Goal: Transaction & Acquisition: Purchase product/service

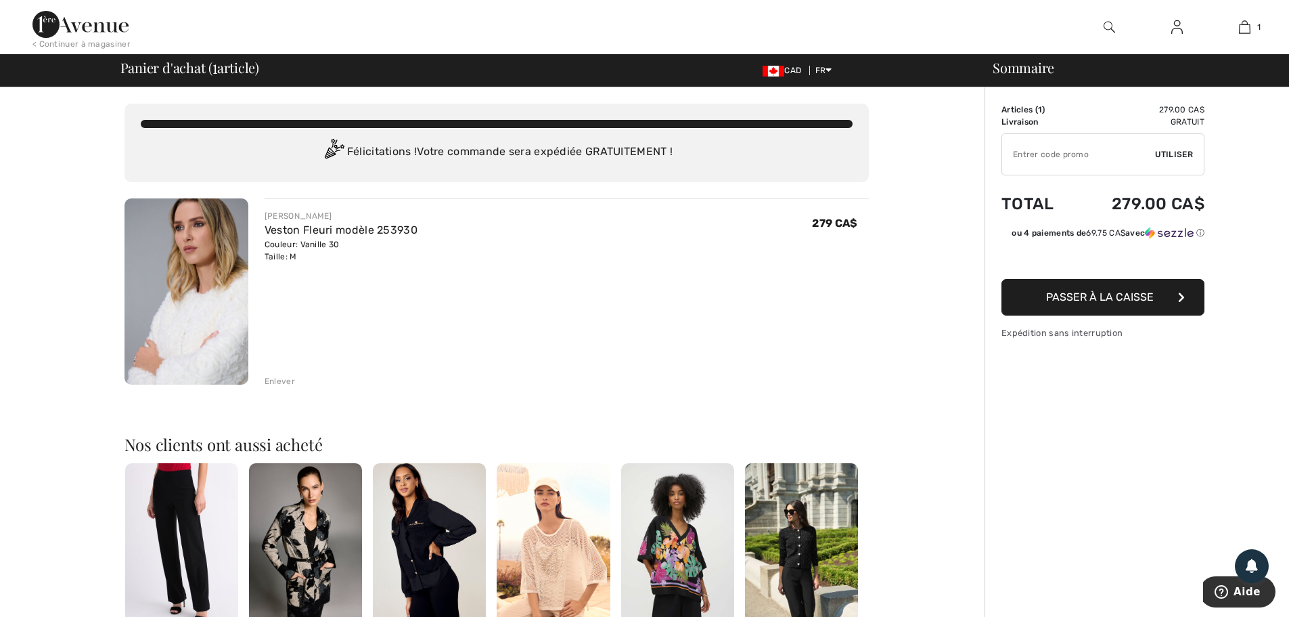
click at [221, 257] on img at bounding box center [187, 291] width 124 height 186
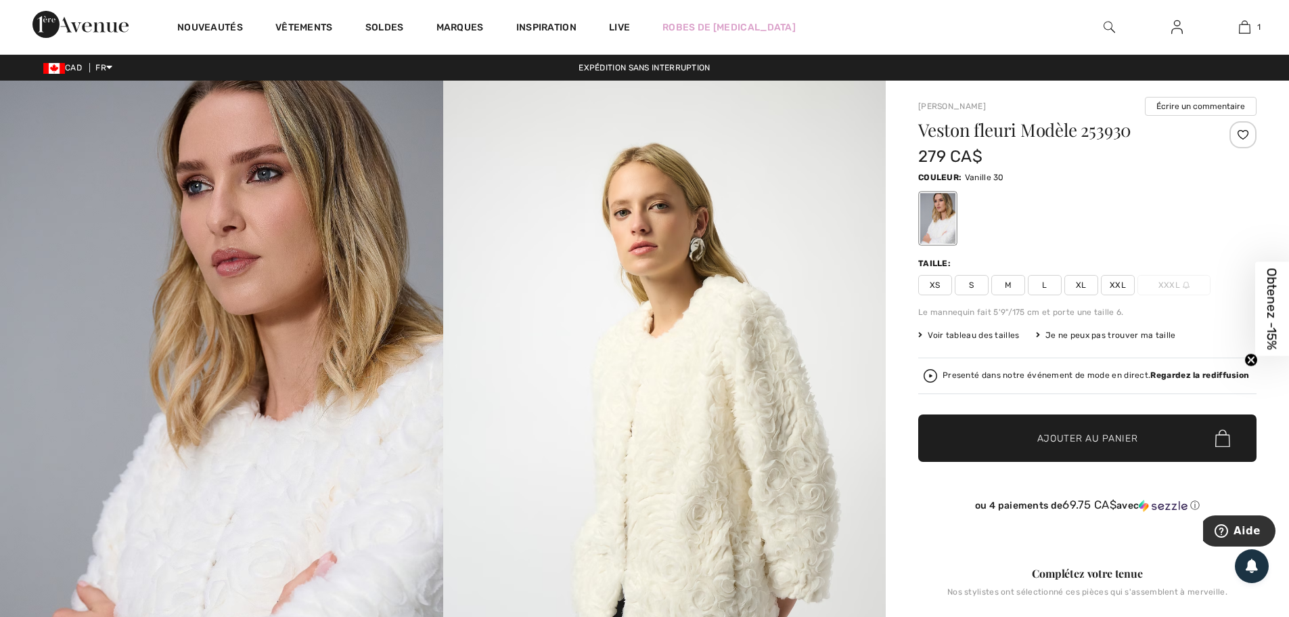
click at [1108, 29] on img at bounding box center [1110, 27] width 12 height 16
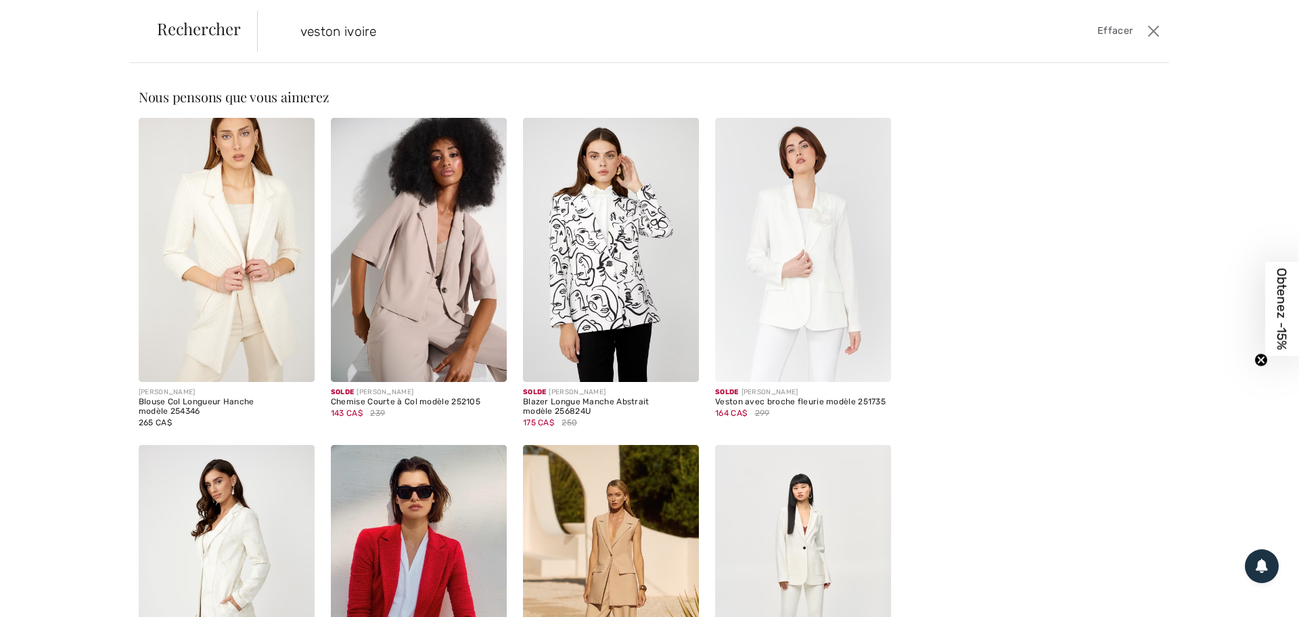
type input "veston ivoire"
click at [248, 227] on img at bounding box center [227, 250] width 176 height 264
click at [215, 340] on img at bounding box center [227, 250] width 176 height 264
click at [213, 262] on img at bounding box center [227, 250] width 176 height 264
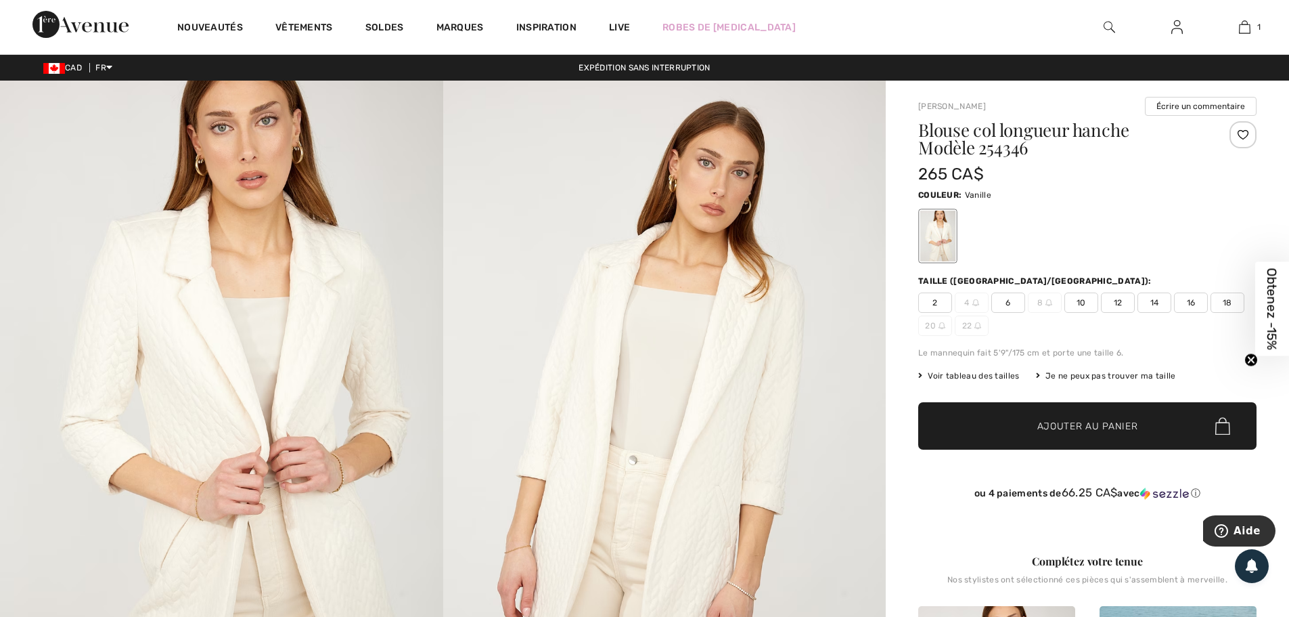
click at [202, 374] on img at bounding box center [221, 413] width 443 height 665
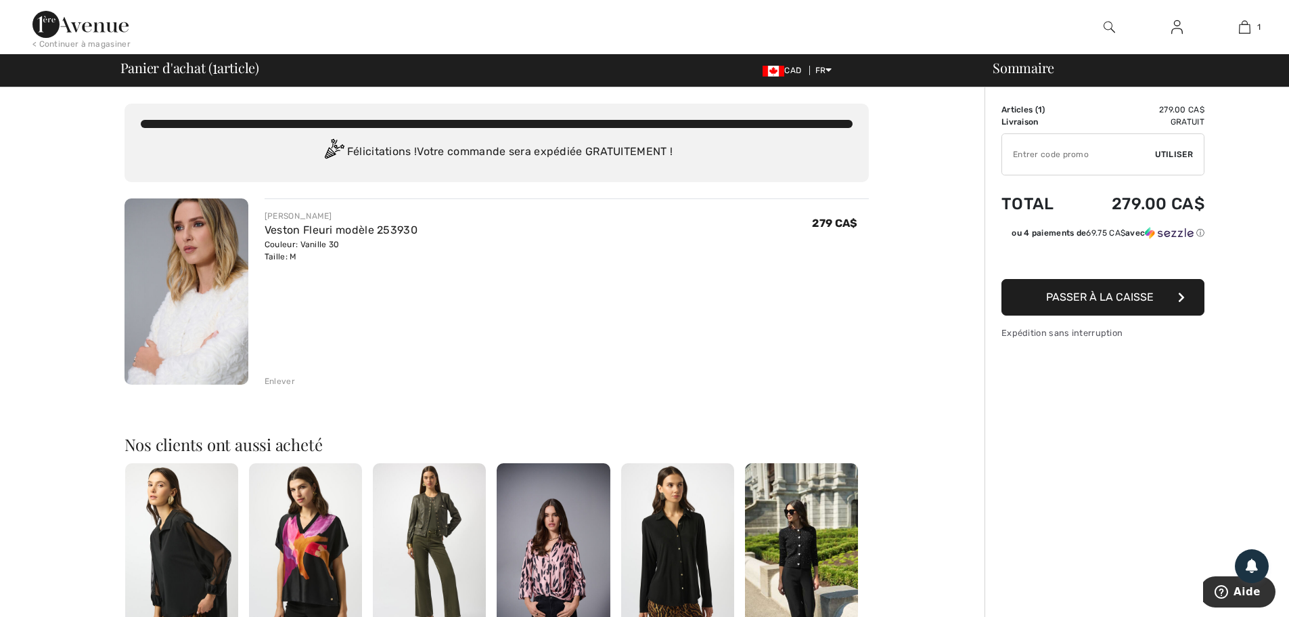
click at [1107, 22] on img at bounding box center [1110, 27] width 12 height 16
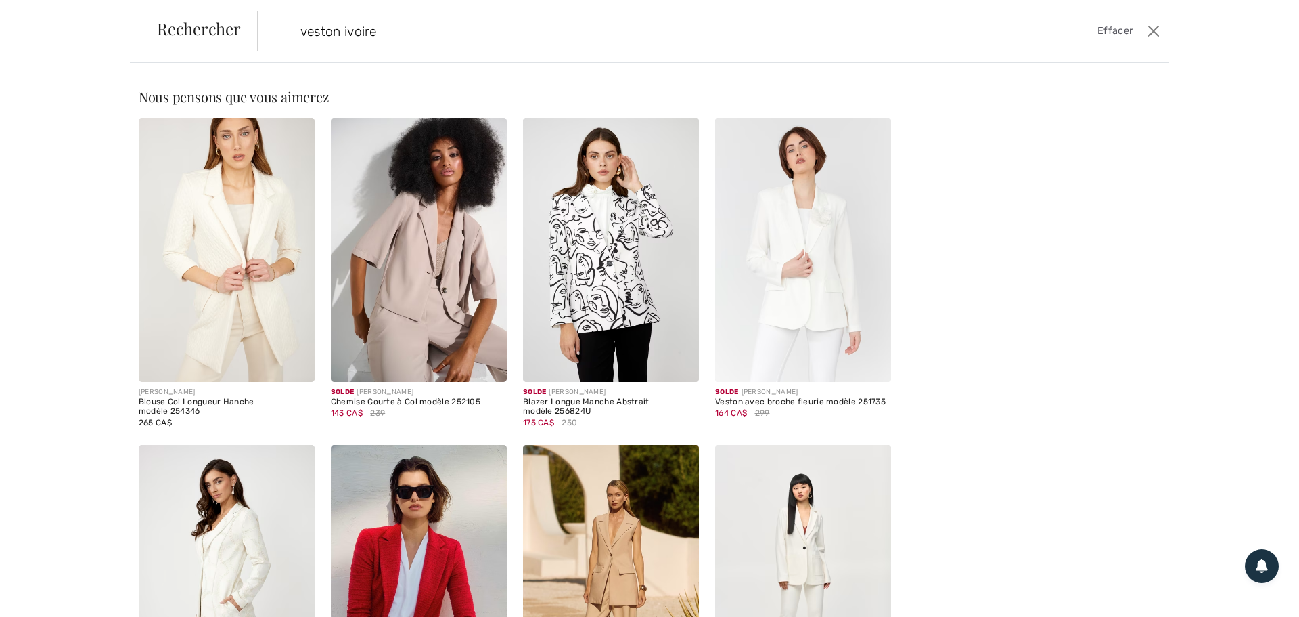
type input "veston ivoire"
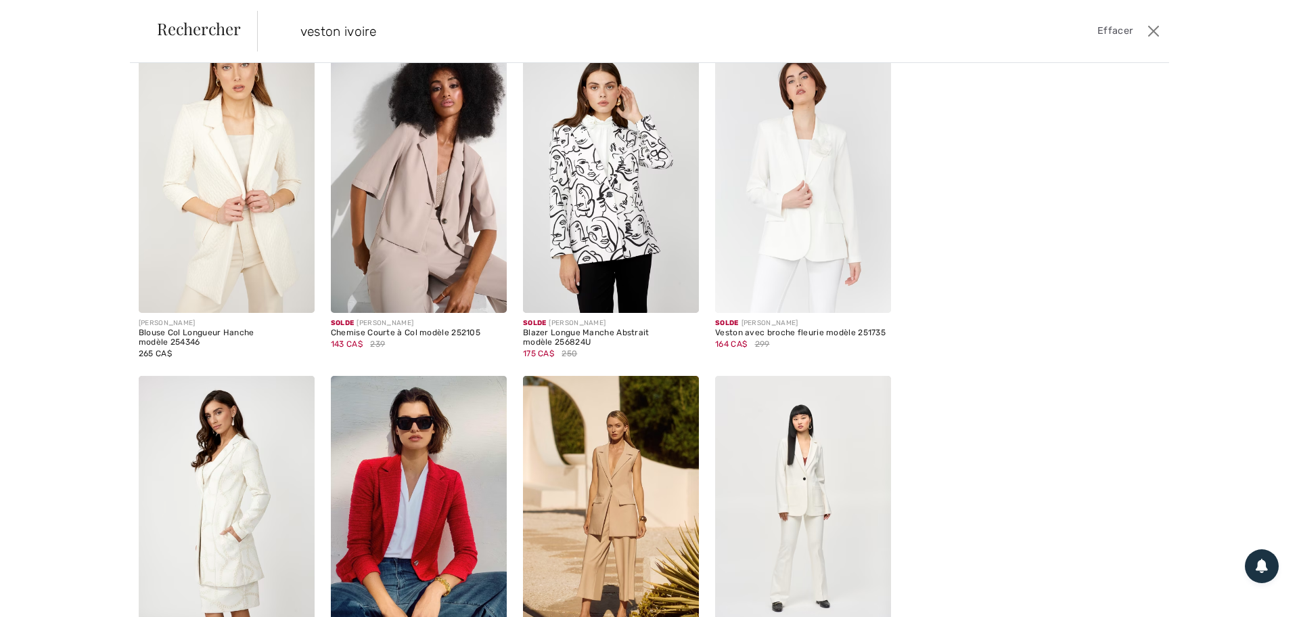
scroll to position [68, 0]
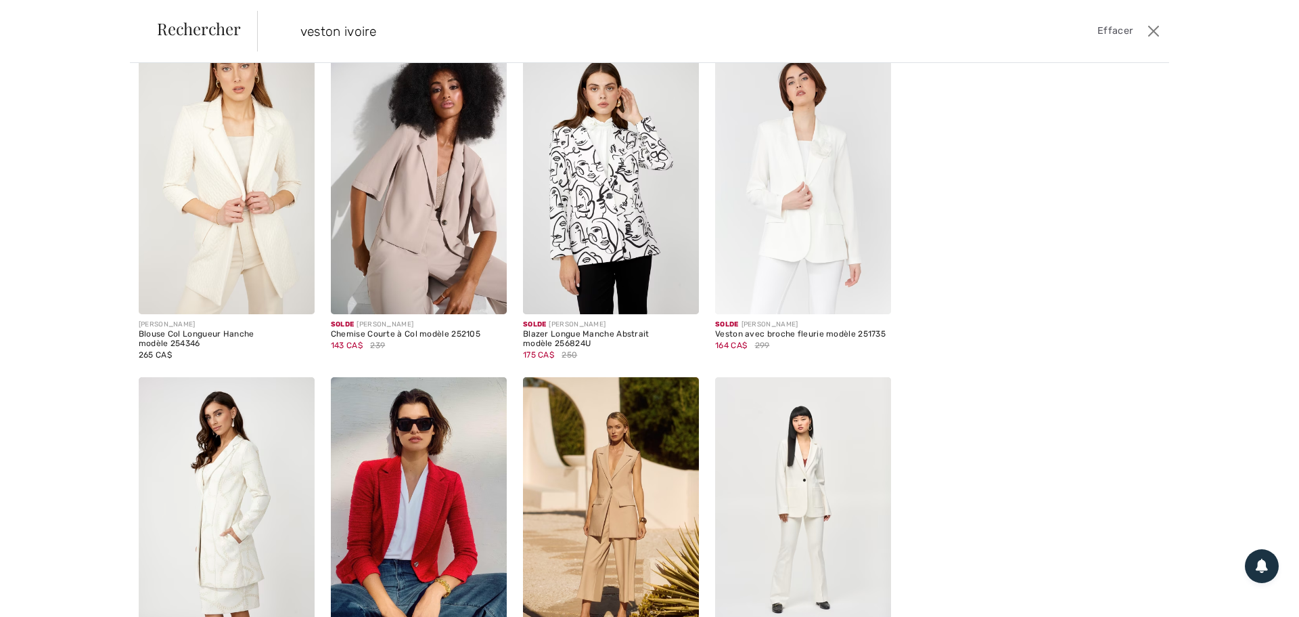
click at [788, 264] on img at bounding box center [803, 182] width 176 height 264
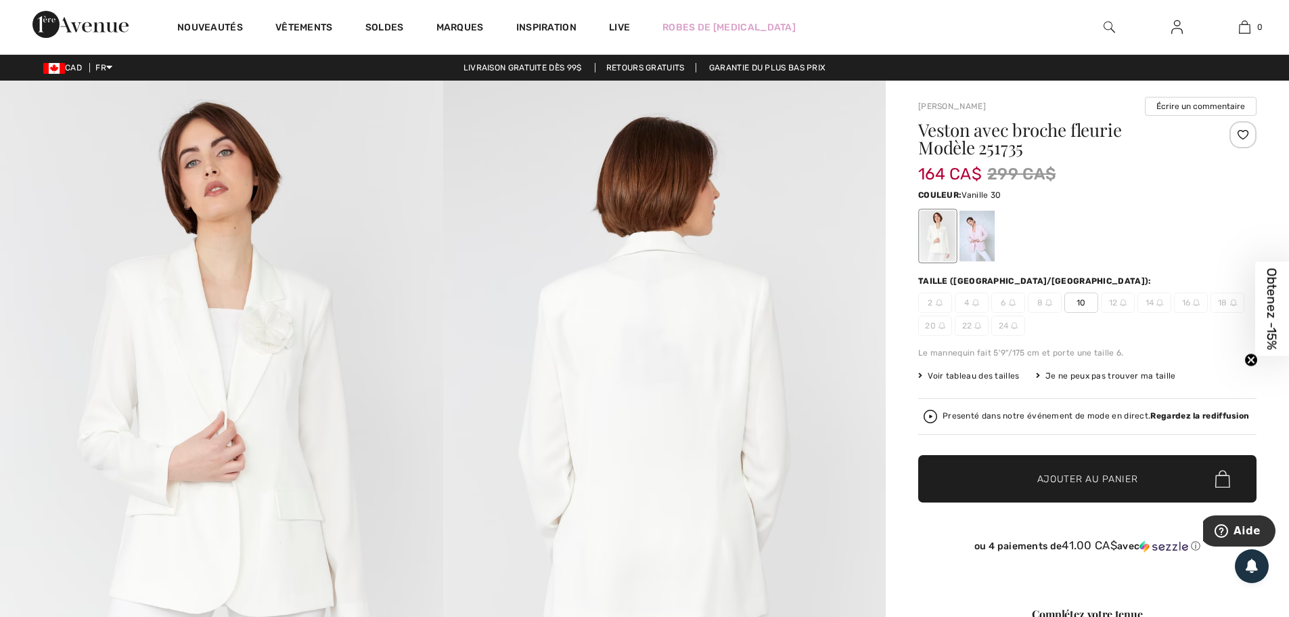
click at [39, 422] on img at bounding box center [221, 413] width 443 height 665
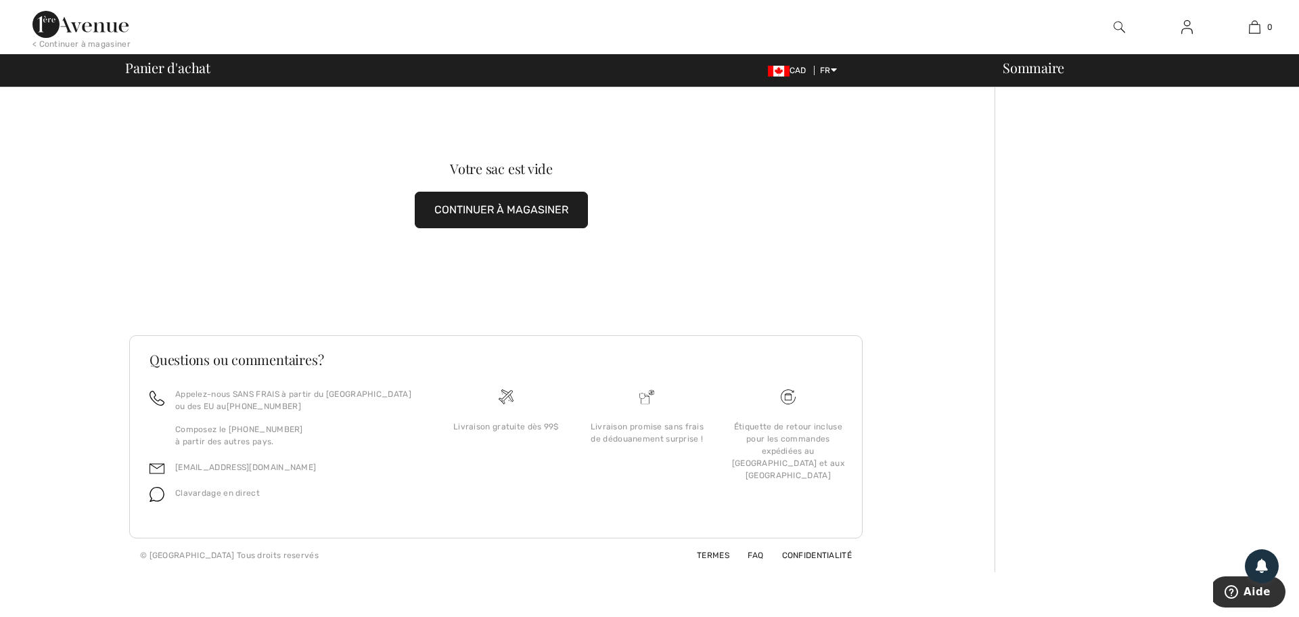
click at [1119, 28] on img at bounding box center [1120, 27] width 12 height 16
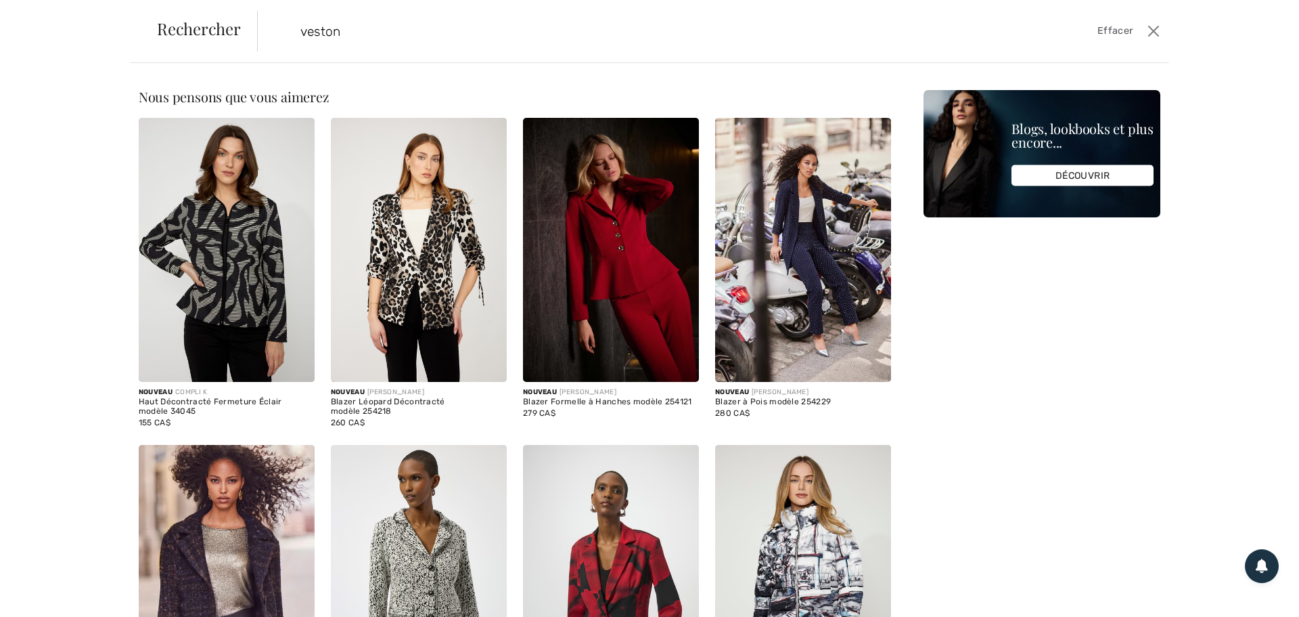
type input "veston"
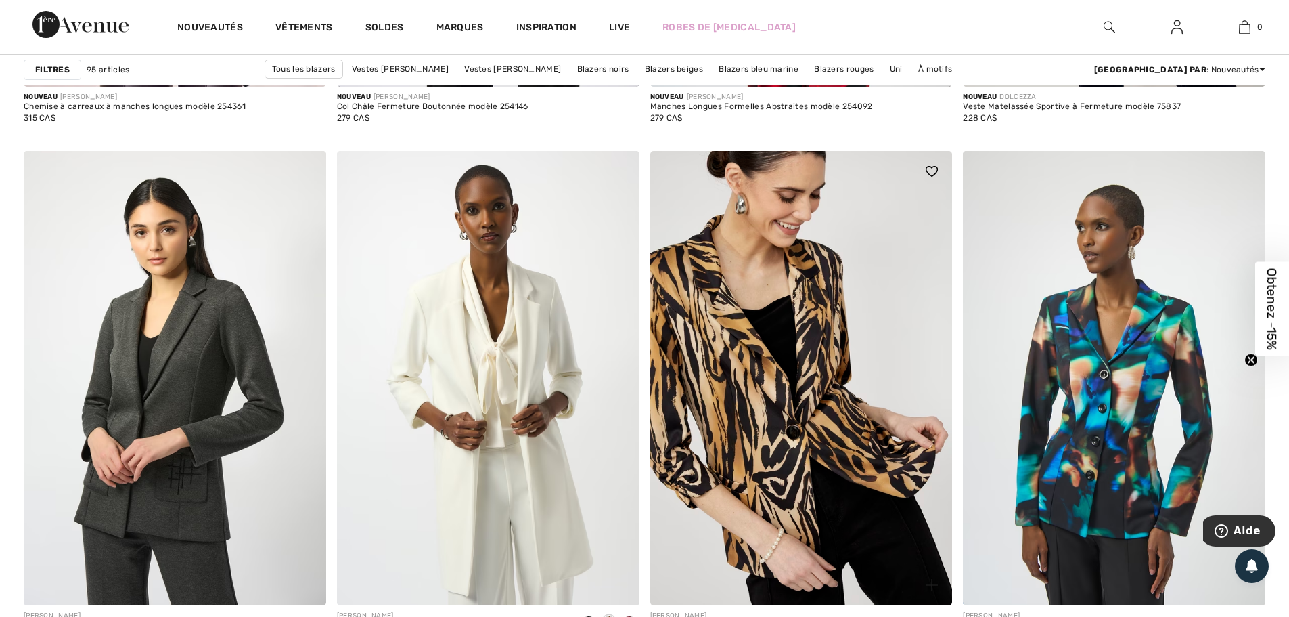
scroll to position [1692, 0]
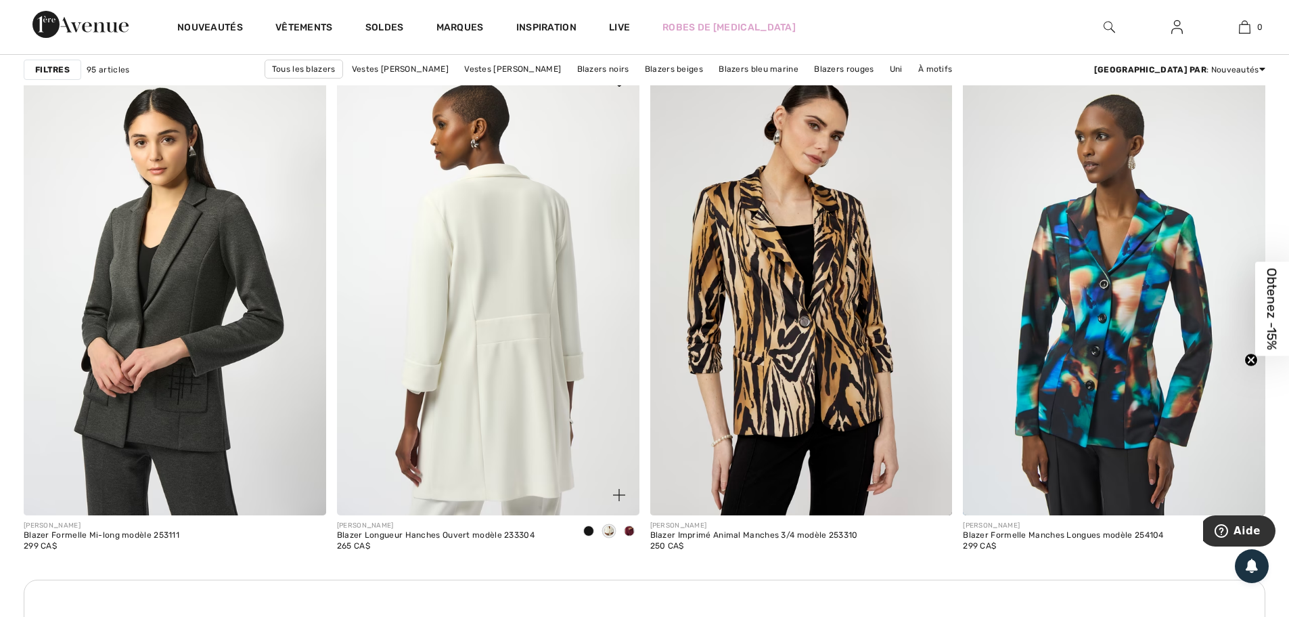
click at [526, 405] on img at bounding box center [488, 287] width 303 height 453
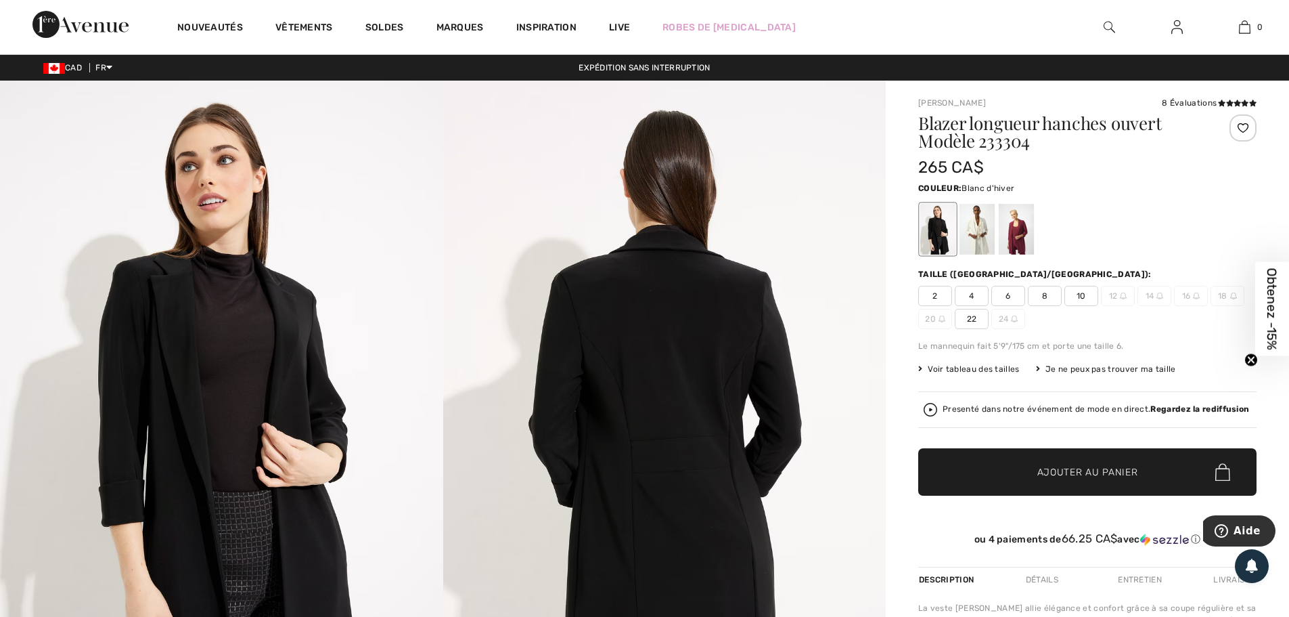
click at [982, 223] on div at bounding box center [977, 229] width 35 height 51
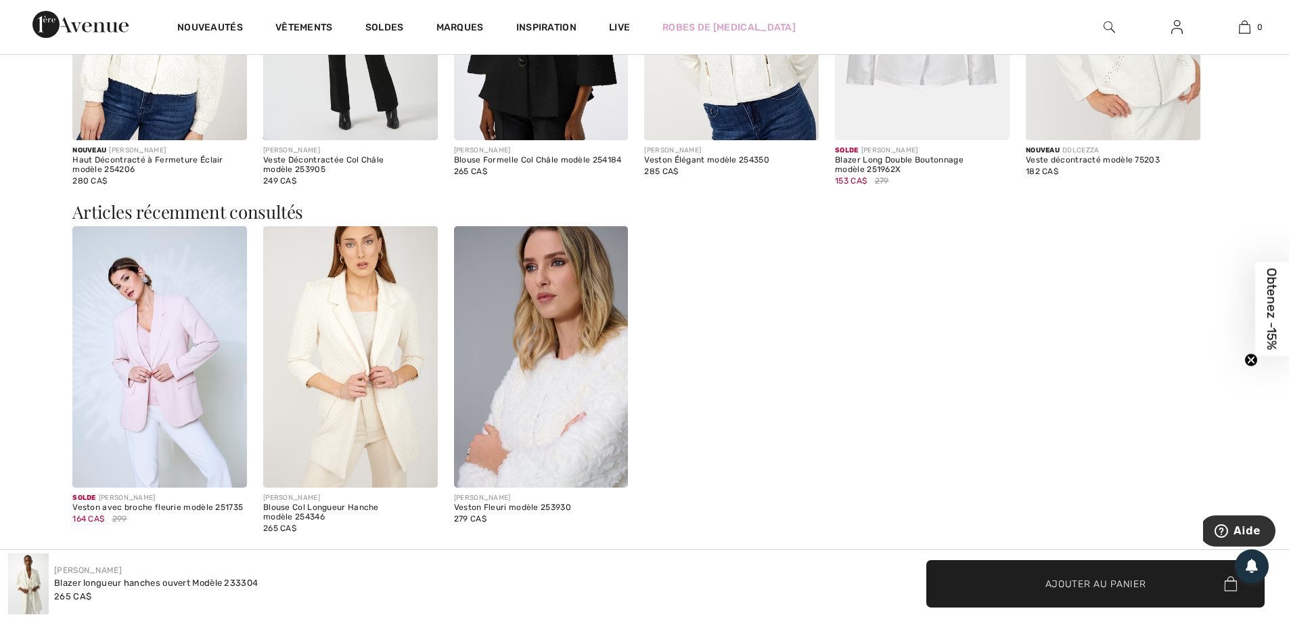
scroll to position [1760, 0]
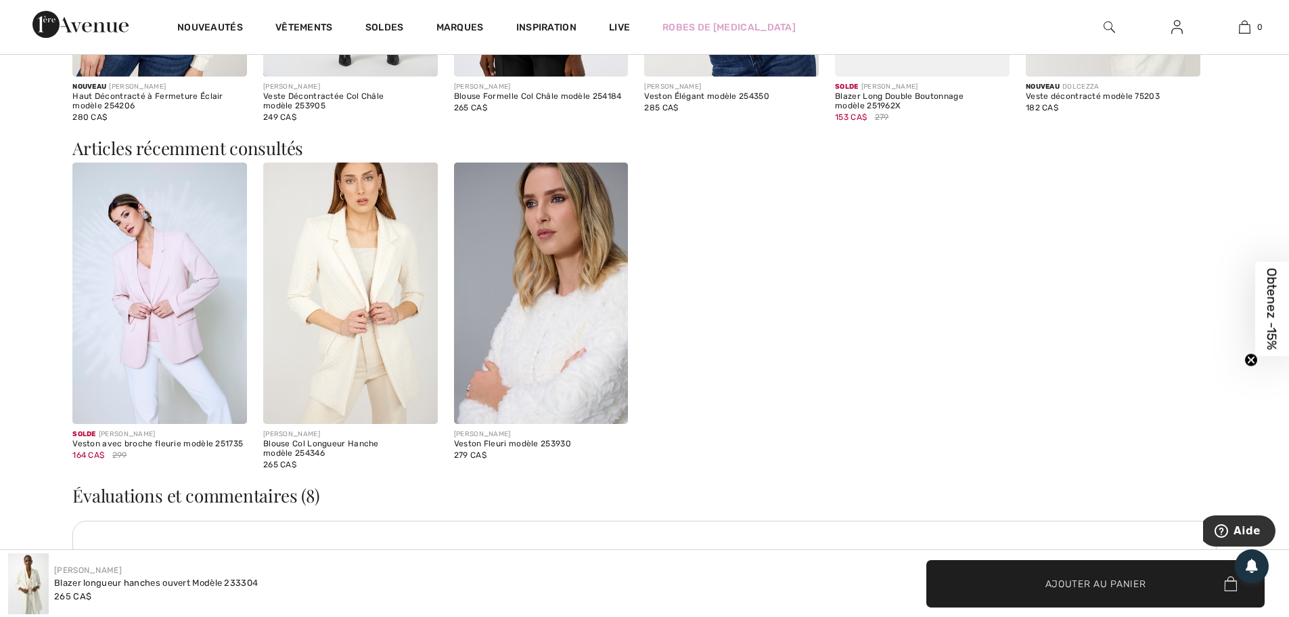
click at [560, 353] on img at bounding box center [541, 293] width 175 height 262
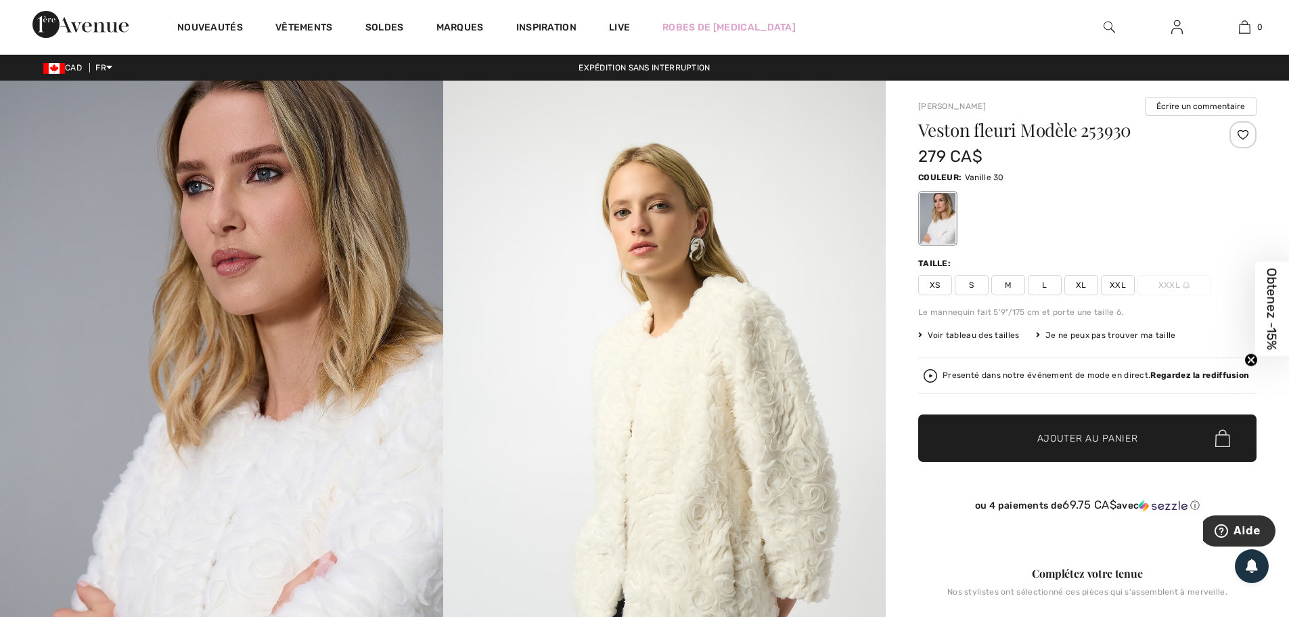
click at [1010, 280] on span "M" at bounding box center [1009, 285] width 34 height 20
click at [1073, 431] on span "Ajouter au panier" at bounding box center [1088, 438] width 101 height 14
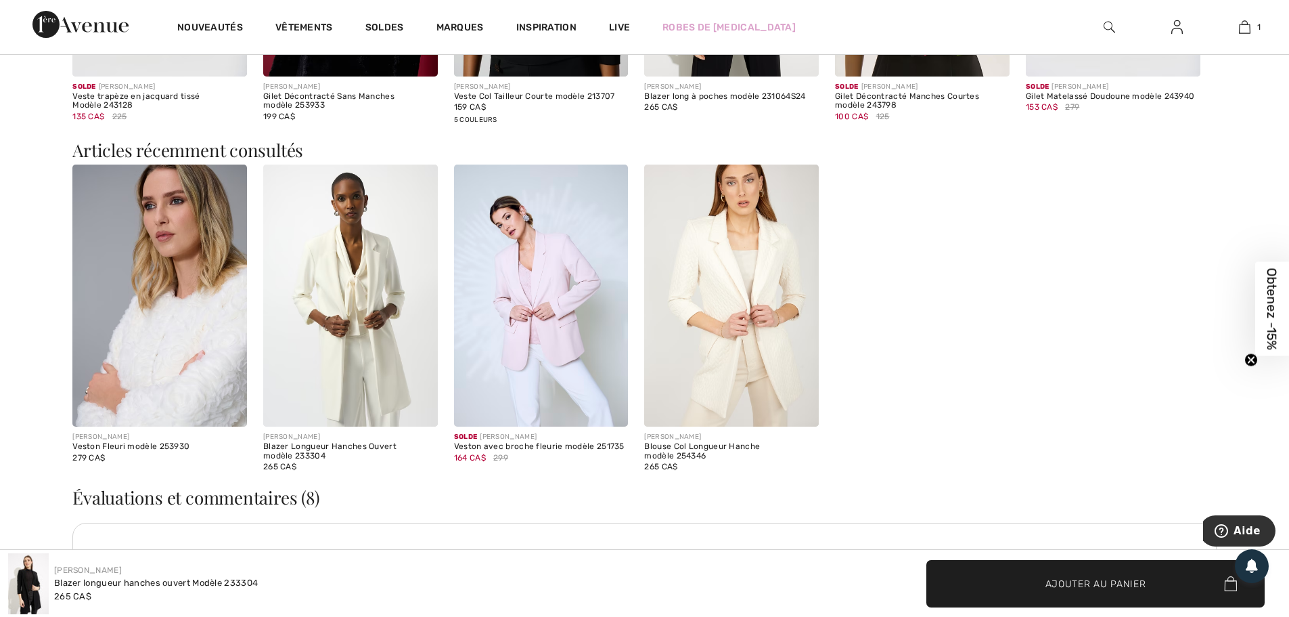
click at [382, 263] on img at bounding box center [350, 295] width 175 height 262
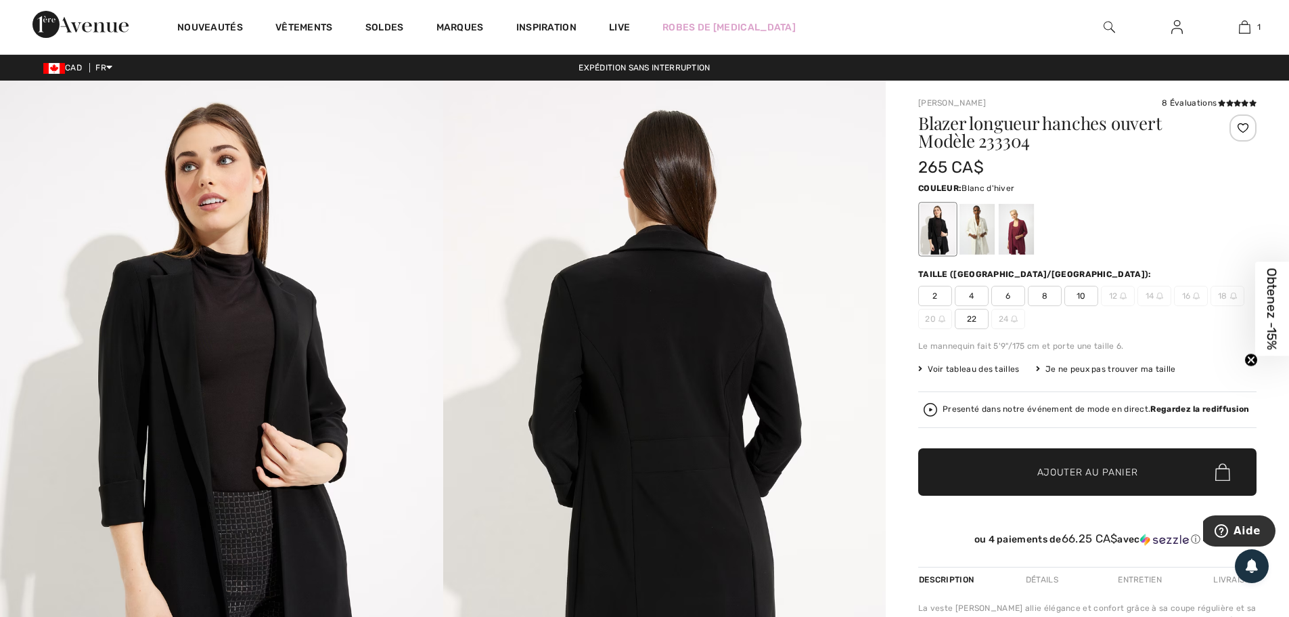
click at [971, 221] on div at bounding box center [977, 229] width 35 height 51
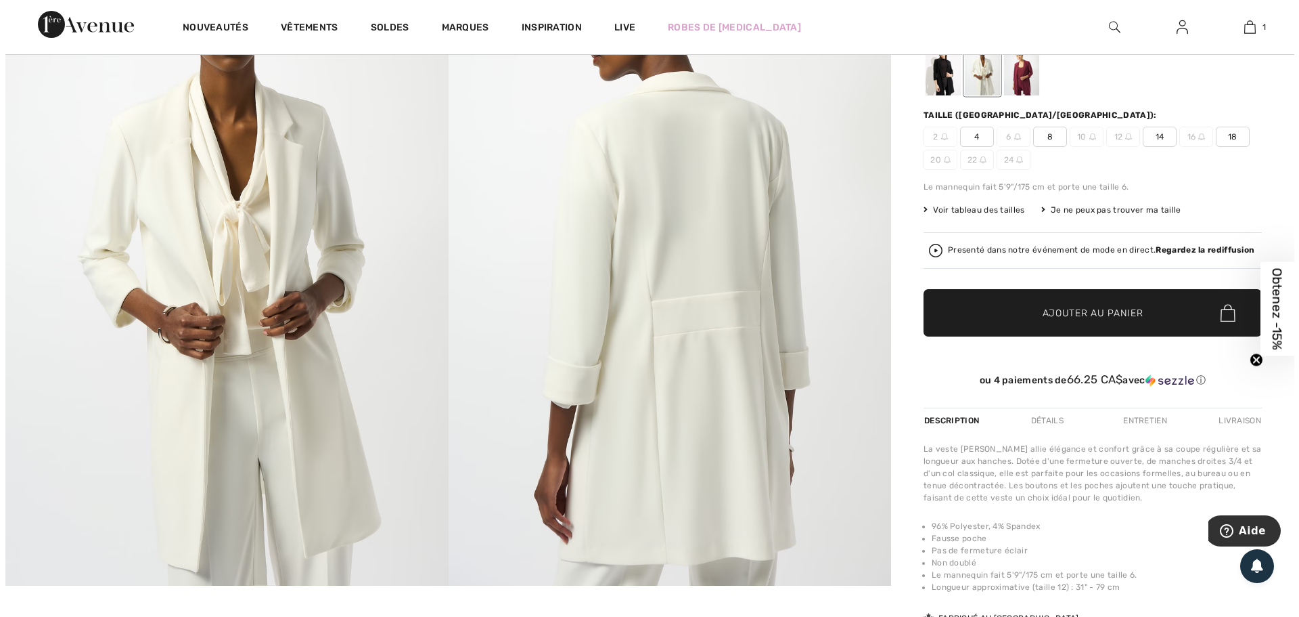
scroll to position [135, 0]
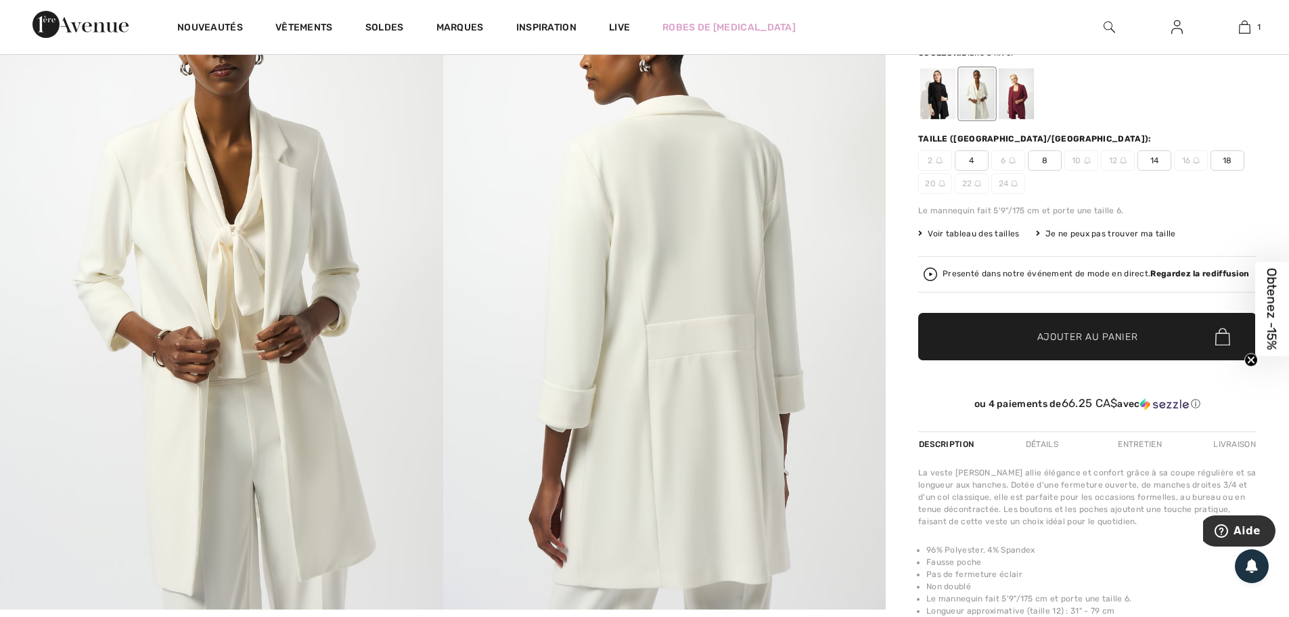
click at [347, 229] on img at bounding box center [221, 277] width 443 height 664
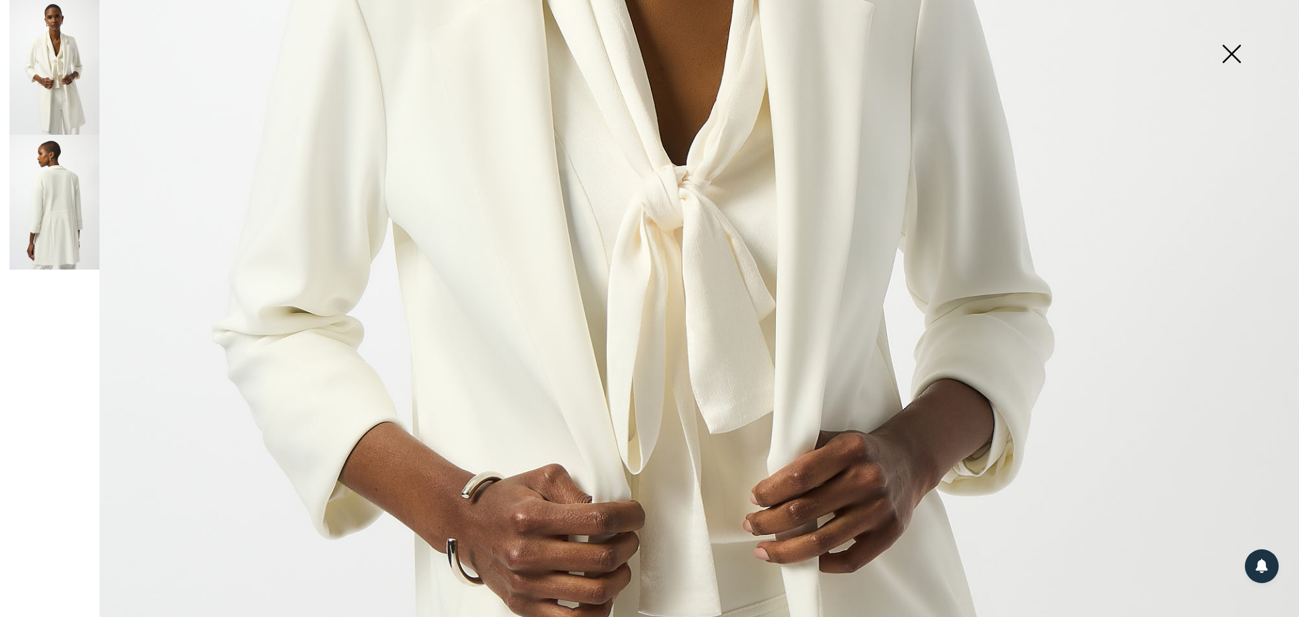
scroll to position [677, 0]
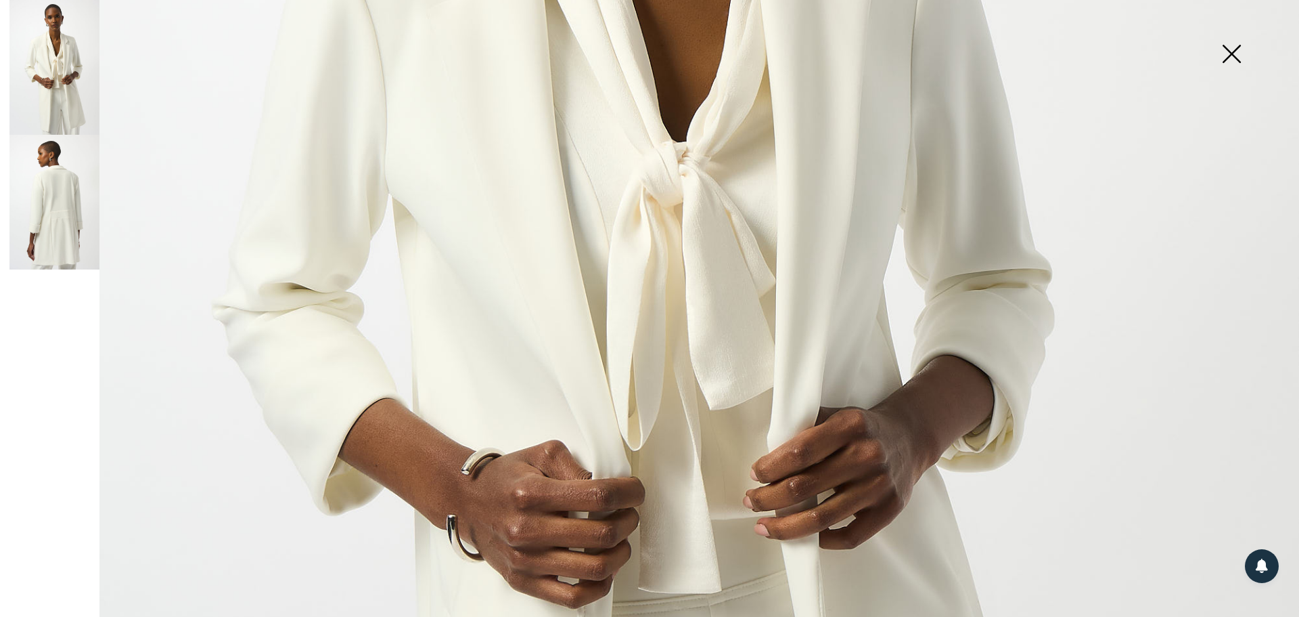
click at [51, 231] on img at bounding box center [54, 202] width 90 height 135
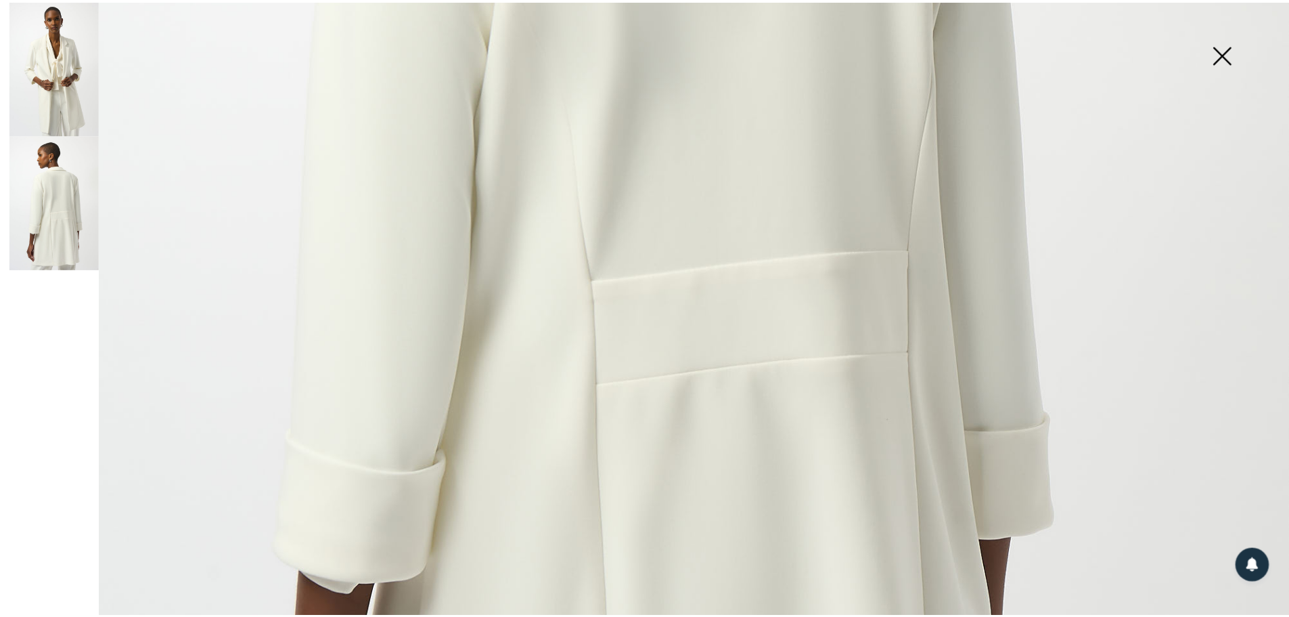
scroll to position [880, 0]
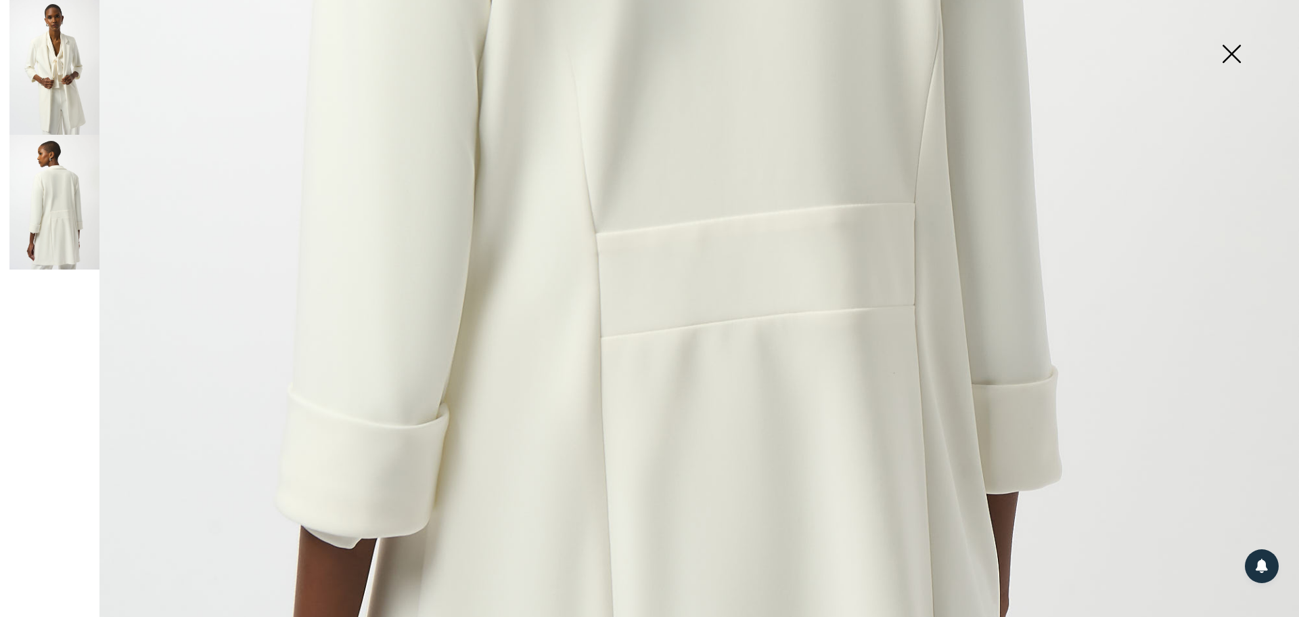
click at [1232, 55] on img at bounding box center [1232, 55] width 68 height 70
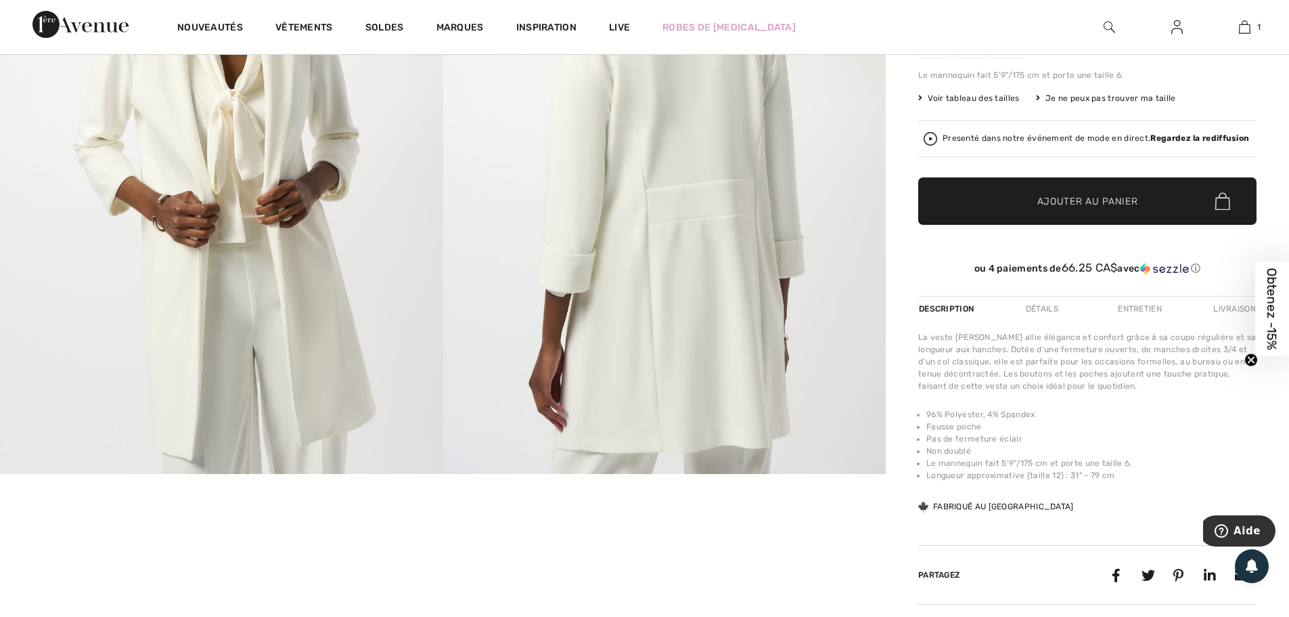
scroll to position [0, 0]
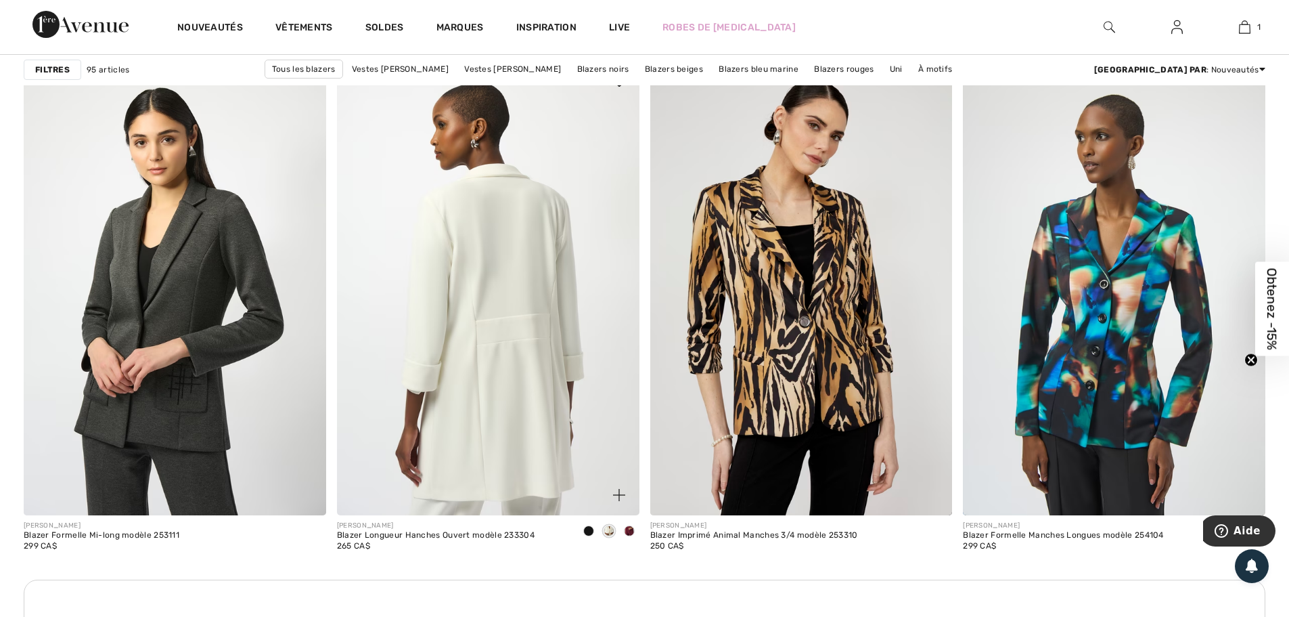
click at [512, 305] on img at bounding box center [488, 287] width 303 height 453
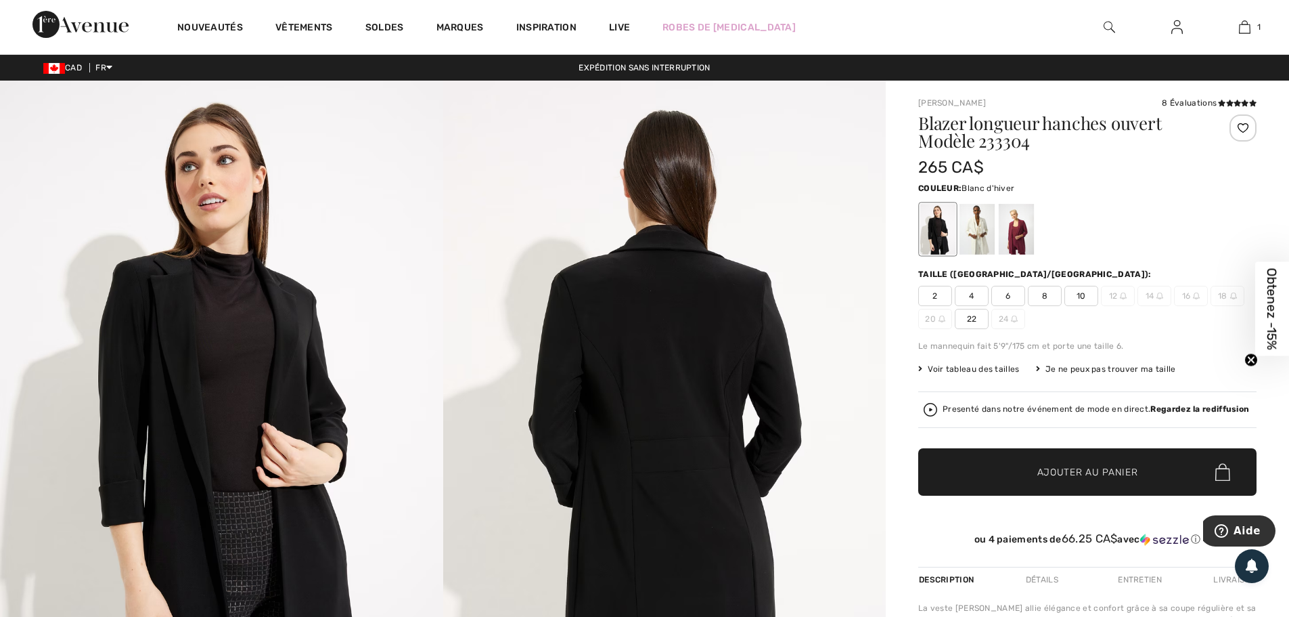
click at [975, 232] on div at bounding box center [977, 229] width 35 height 51
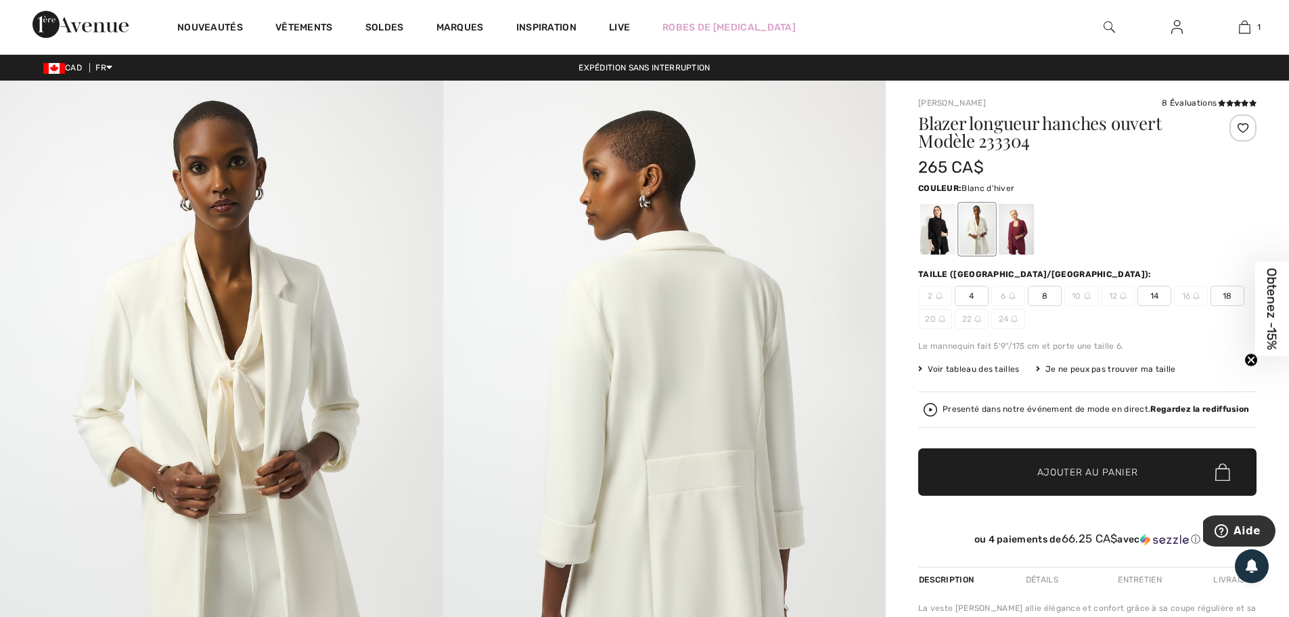
click at [1042, 297] on span "8" at bounding box center [1045, 296] width 34 height 20
click at [1061, 469] on span "Ajouter au panier" at bounding box center [1088, 472] width 101 height 14
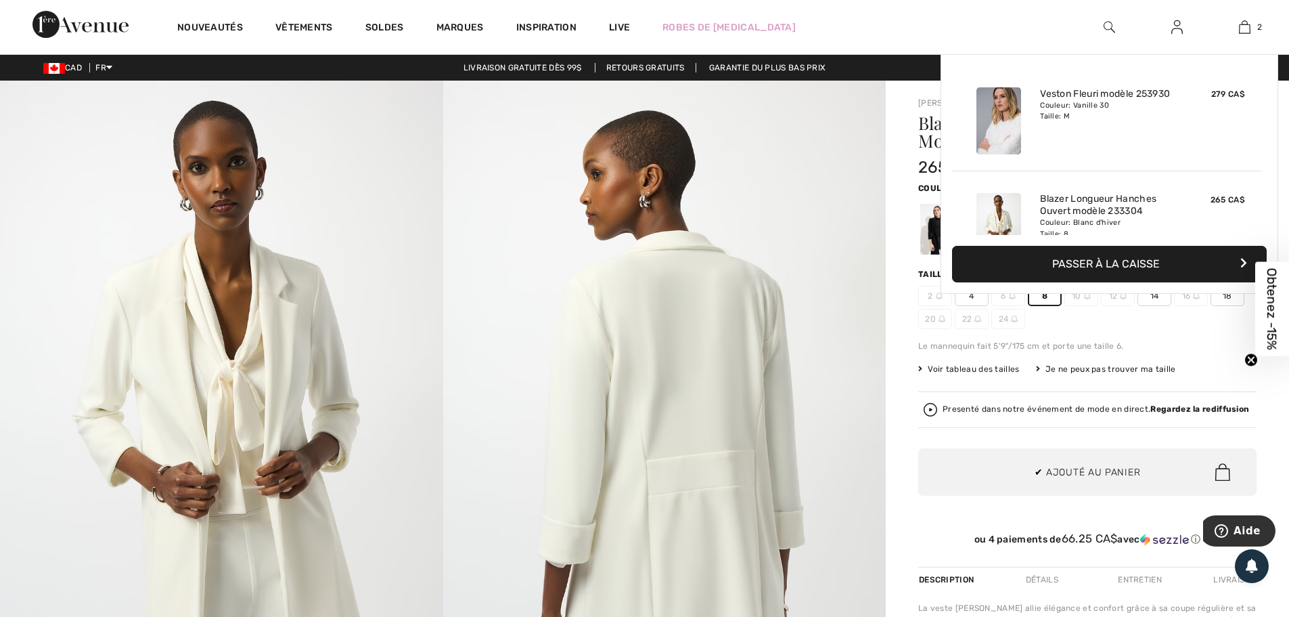
scroll to position [42, 0]
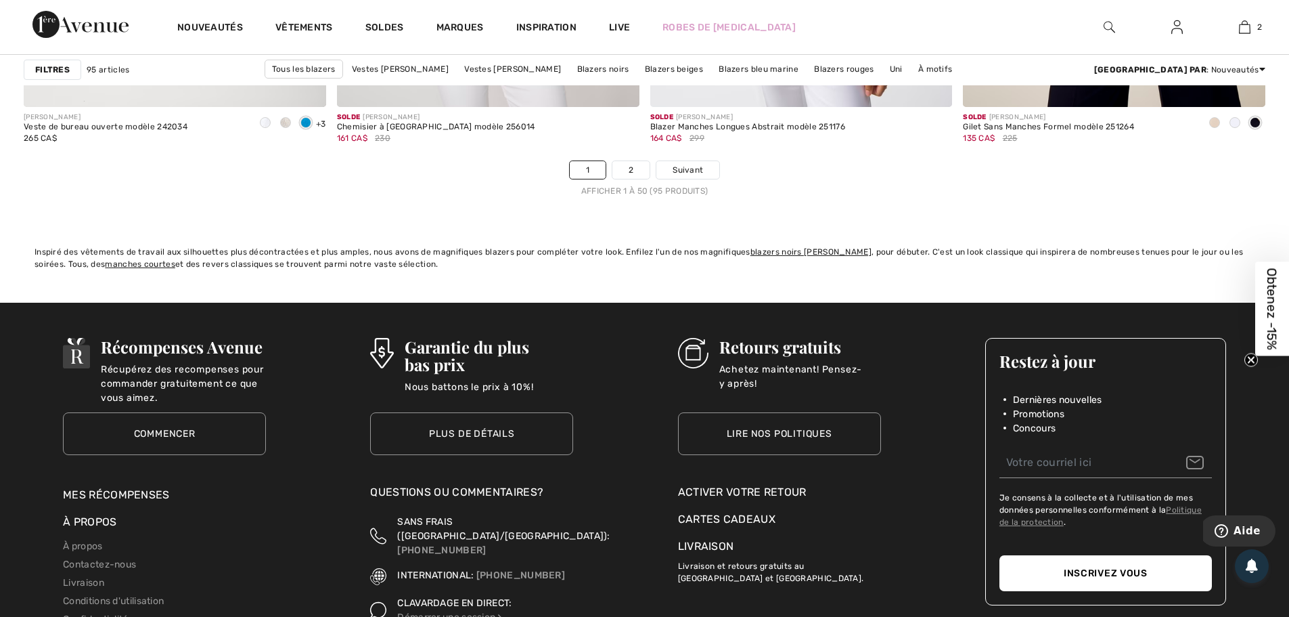
scroll to position [7919, 0]
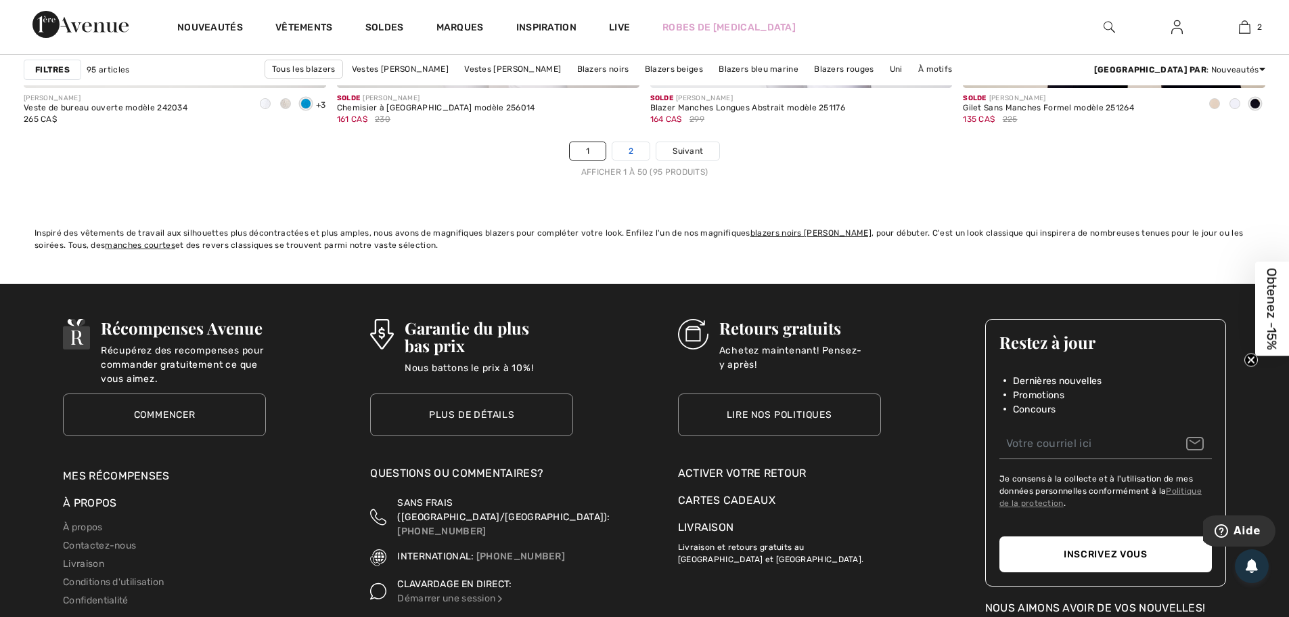
click at [629, 154] on link "2" at bounding box center [631, 151] width 37 height 18
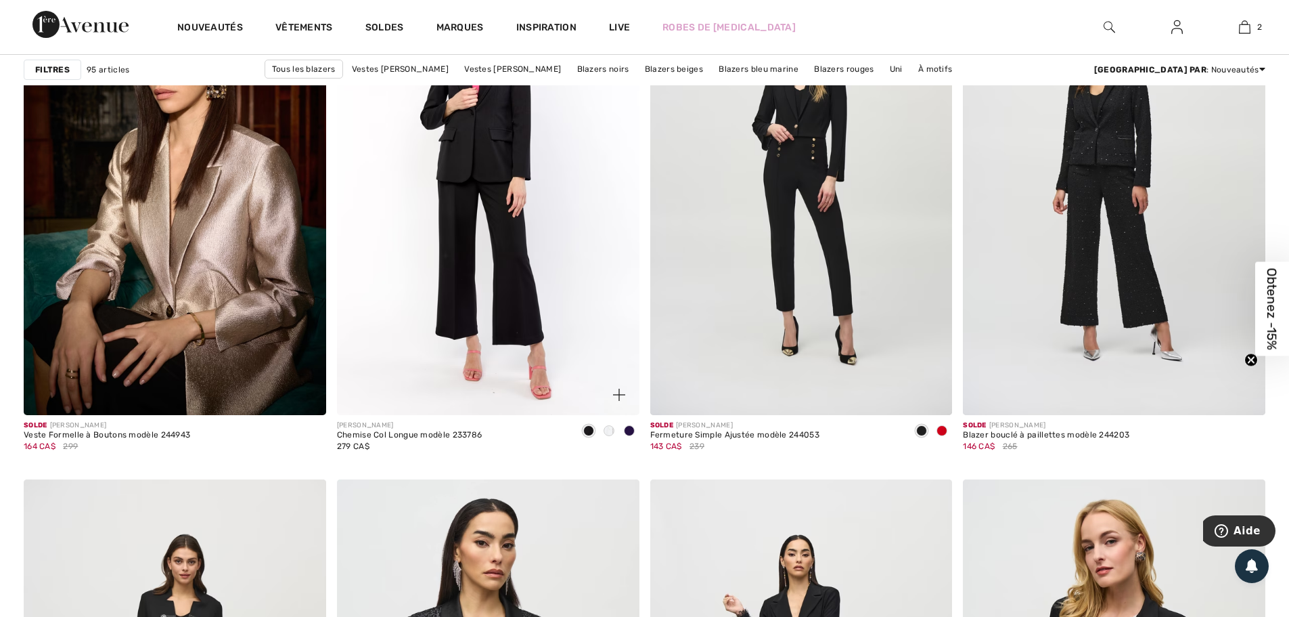
scroll to position [1286, 0]
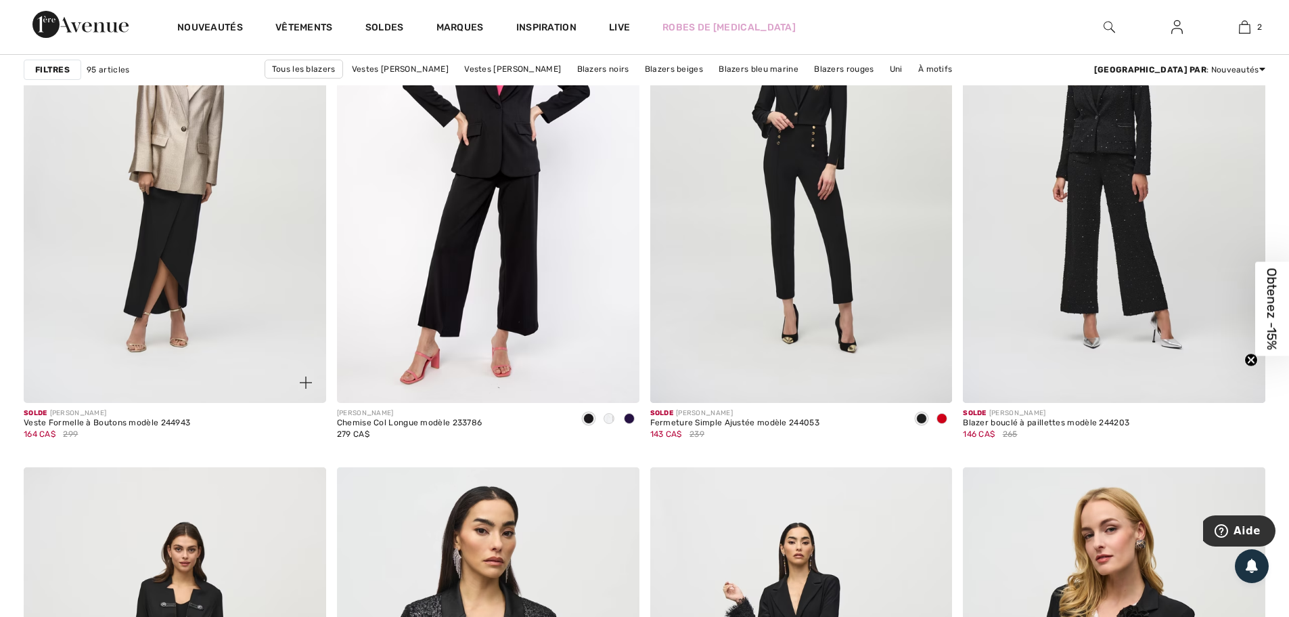
click at [223, 196] on img at bounding box center [175, 175] width 303 height 453
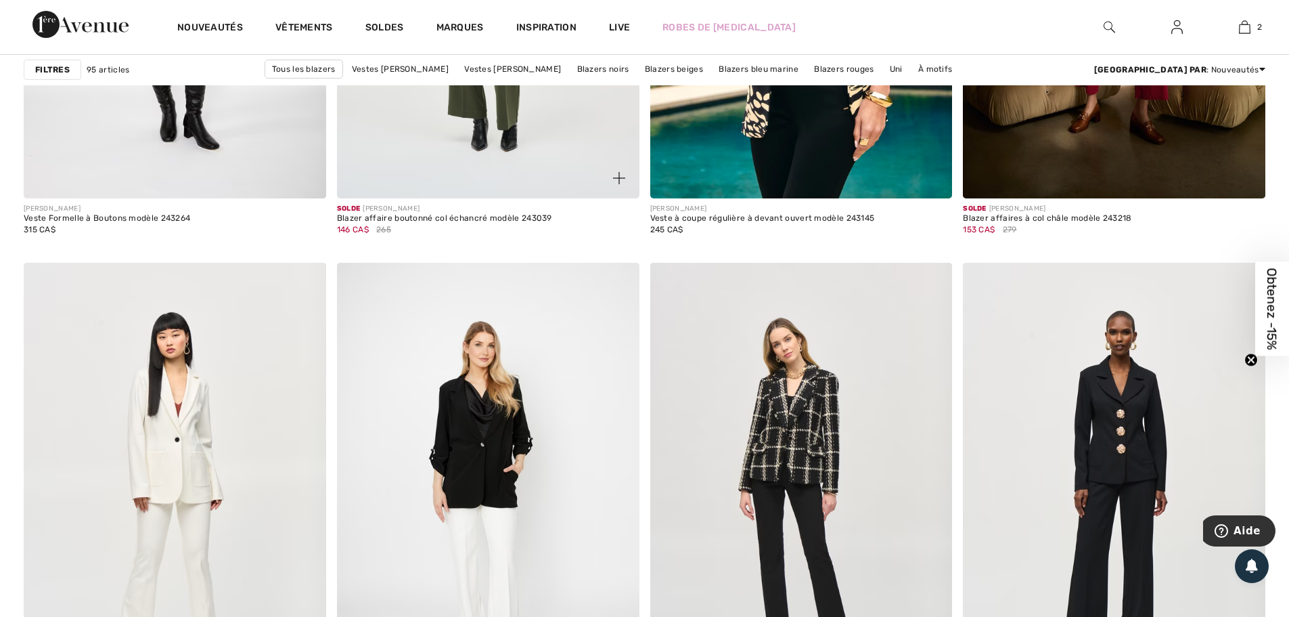
scroll to position [2775, 0]
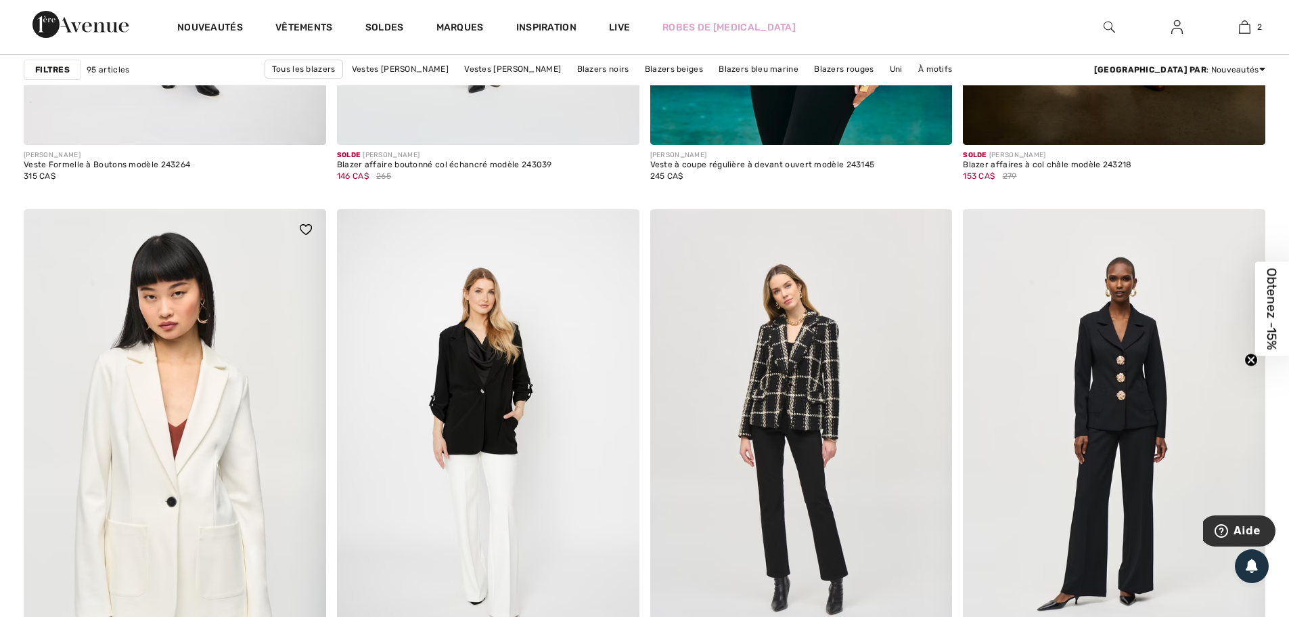
click at [213, 439] on img at bounding box center [175, 435] width 303 height 453
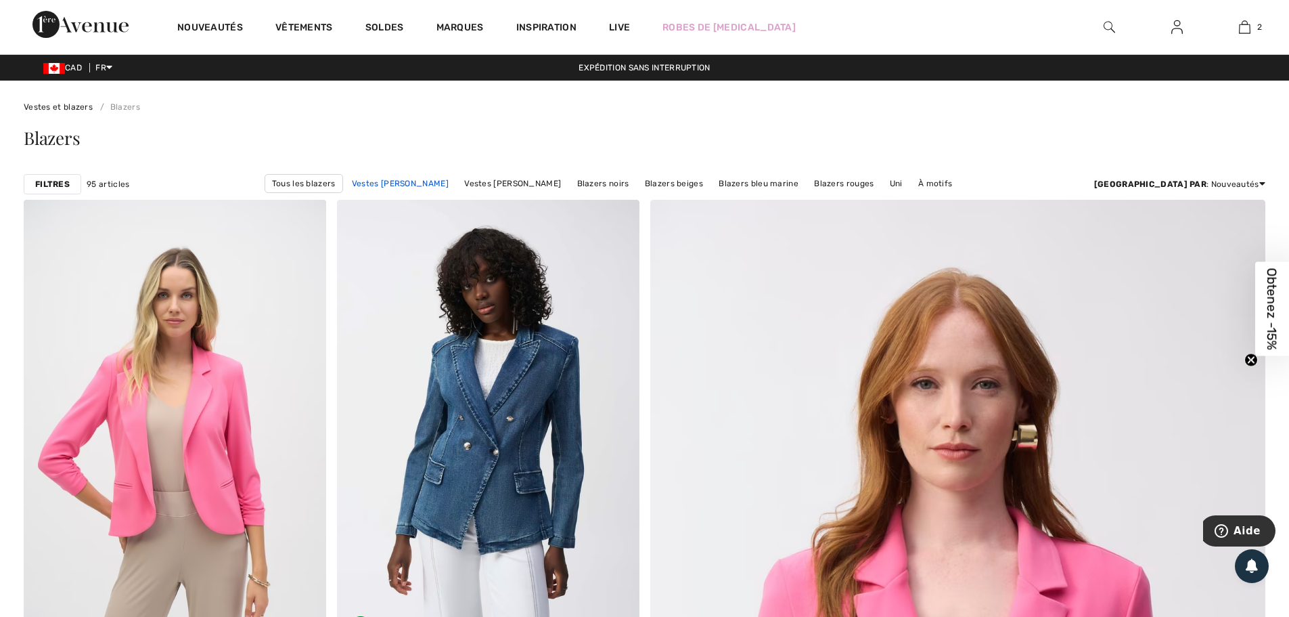
click at [453, 180] on link "Vestes [PERSON_NAME]" at bounding box center [400, 184] width 110 height 18
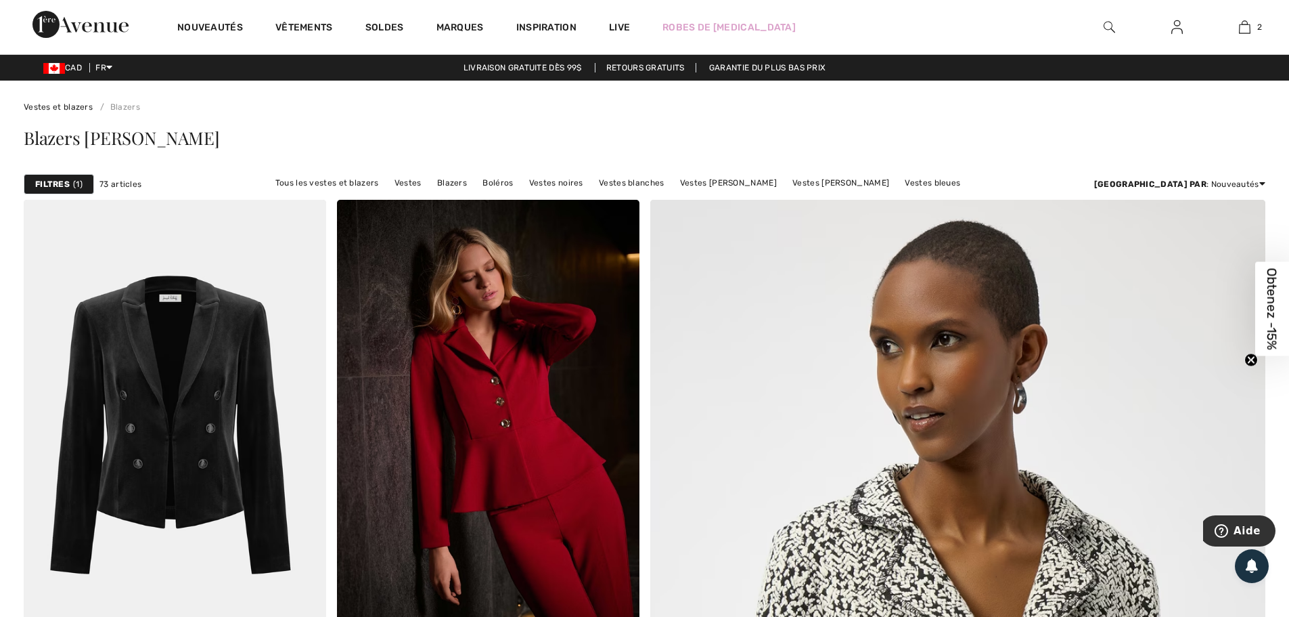
click at [1105, 24] on img at bounding box center [1110, 27] width 12 height 16
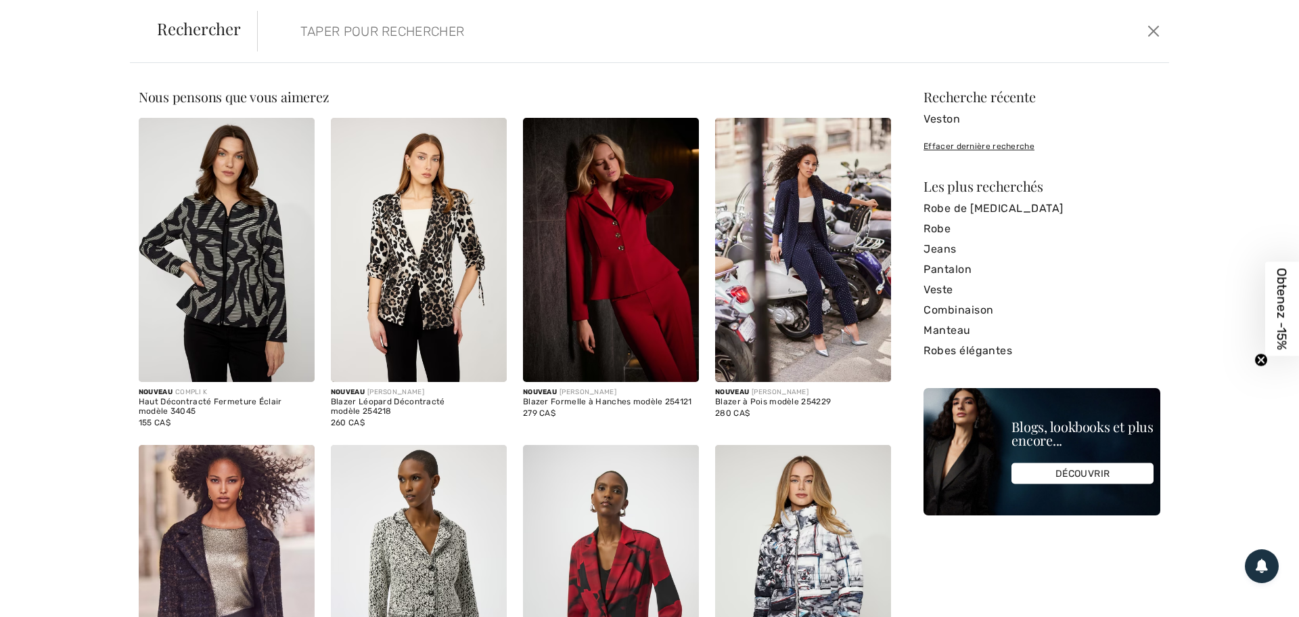
click at [363, 26] on input "search" at bounding box center [610, 31] width 640 height 41
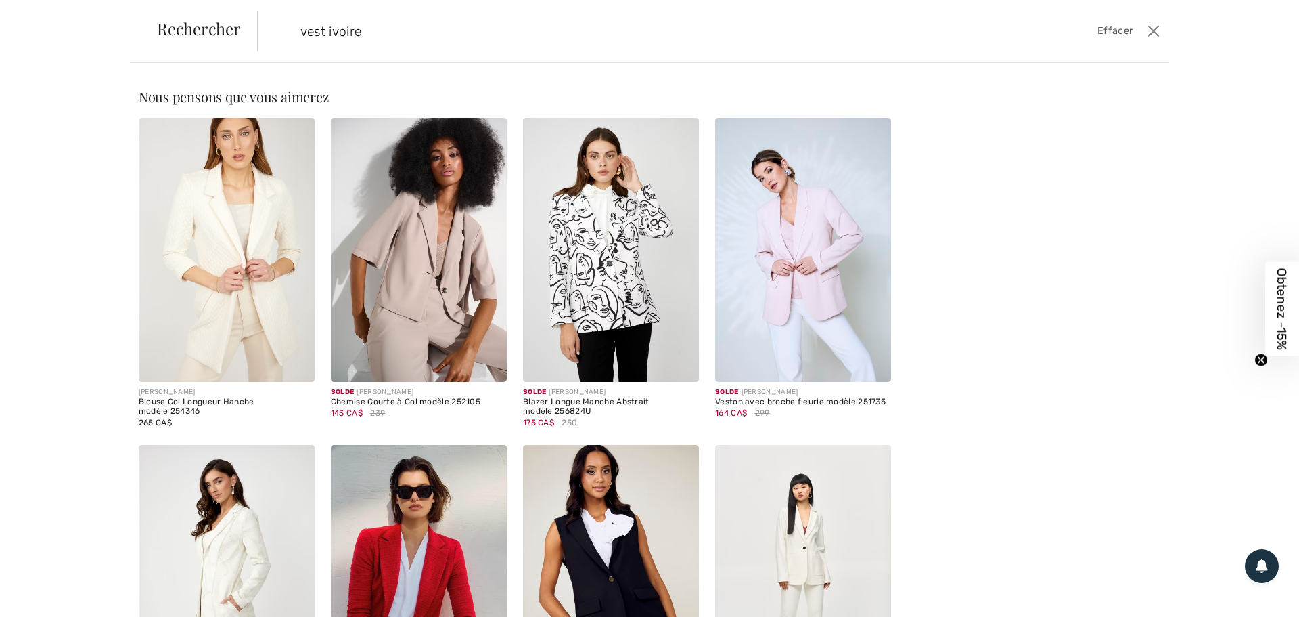
type input "vest ivoire"
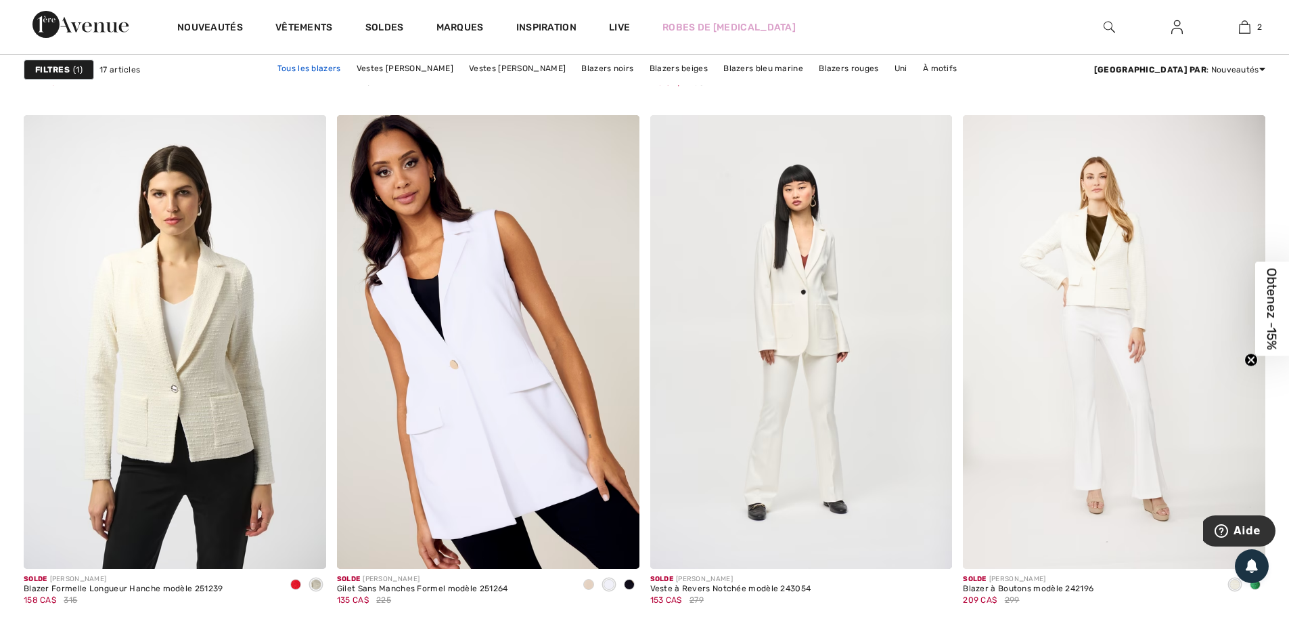
scroll to position [1151, 0]
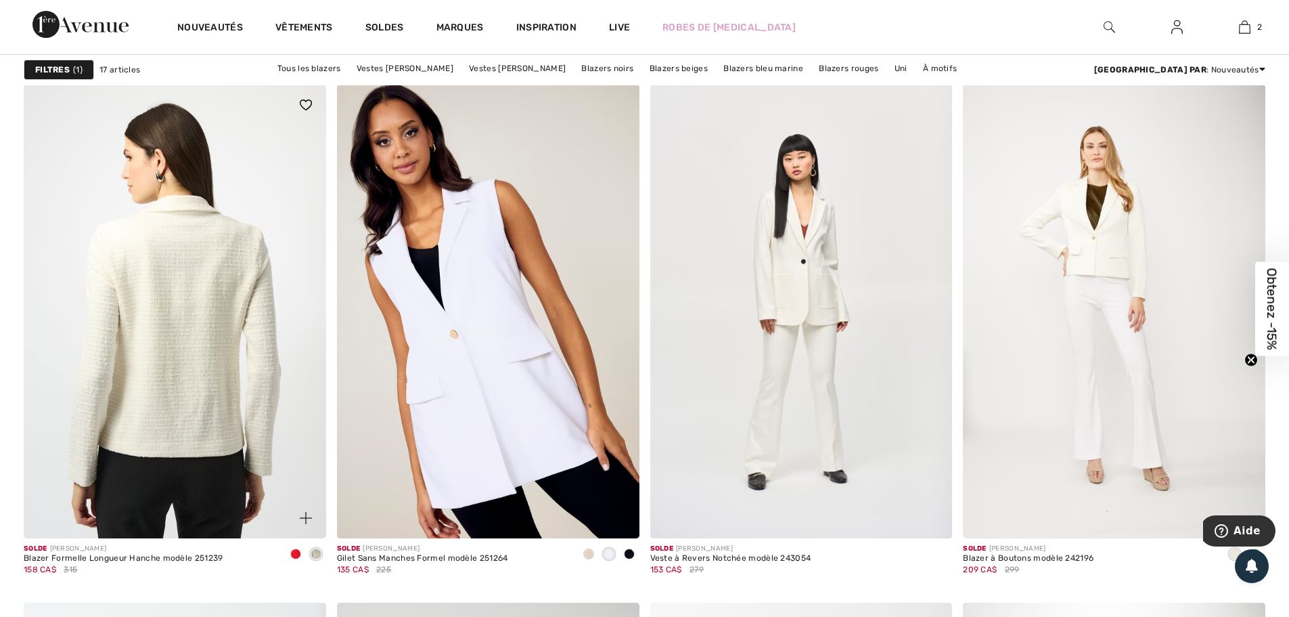
click at [210, 250] on img at bounding box center [175, 311] width 303 height 453
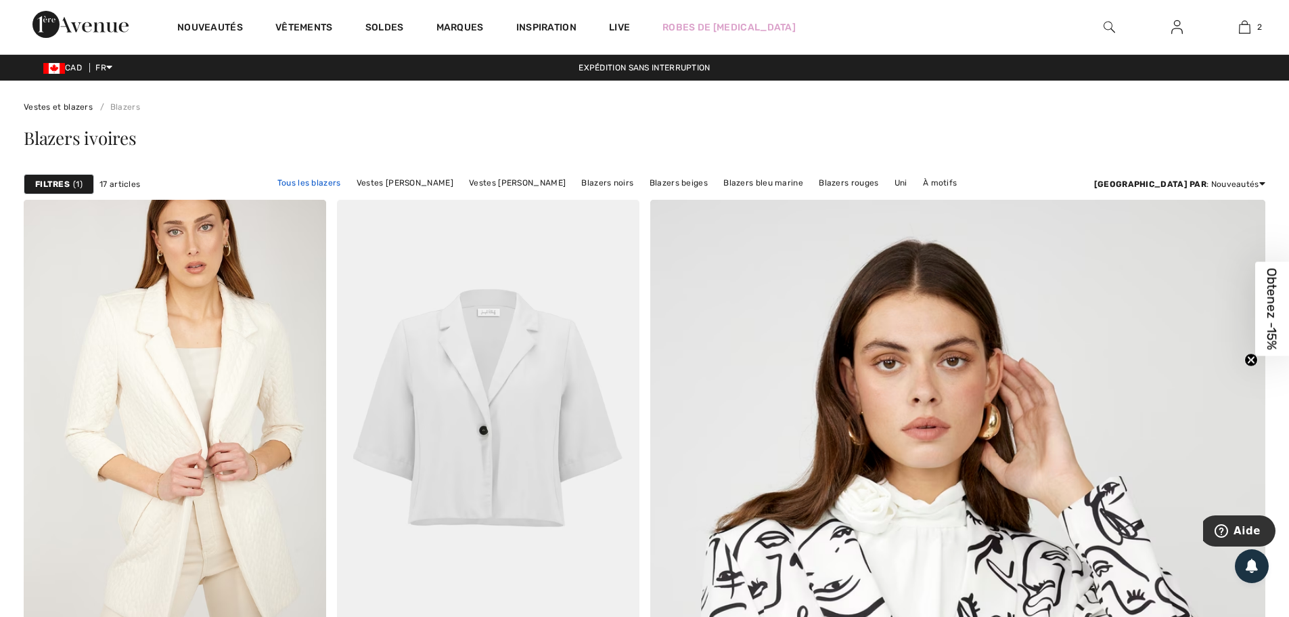
click at [348, 179] on link "Tous les blazers" at bounding box center [309, 183] width 77 height 18
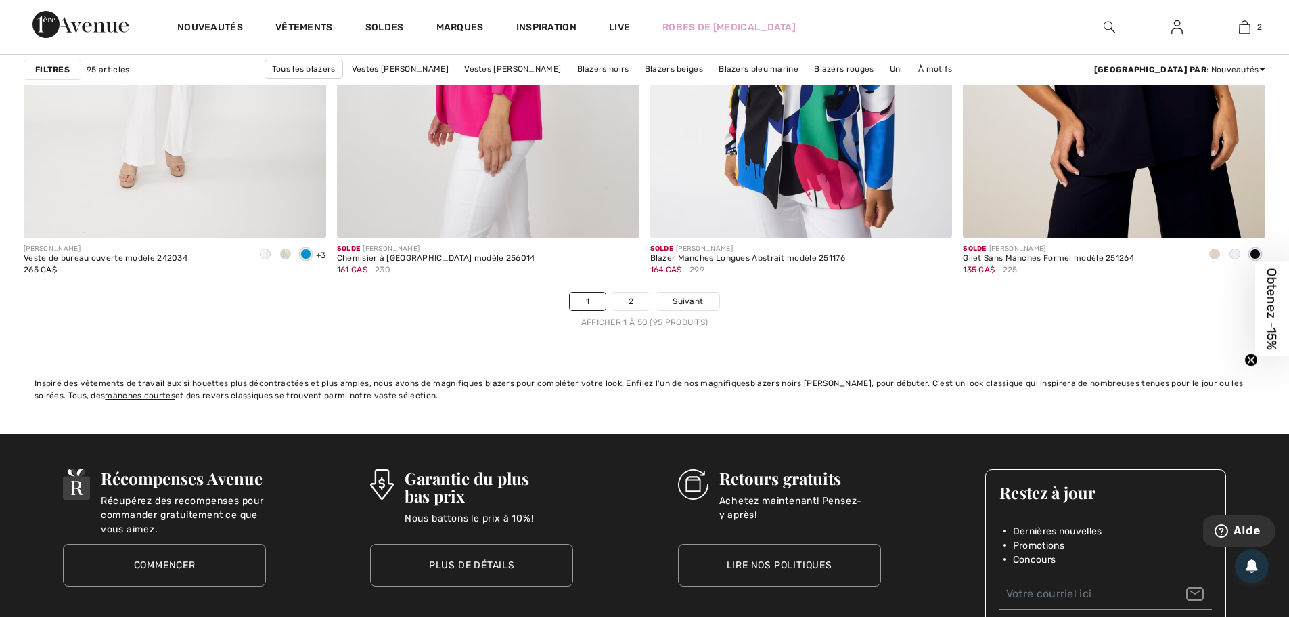
scroll to position [7851, 0]
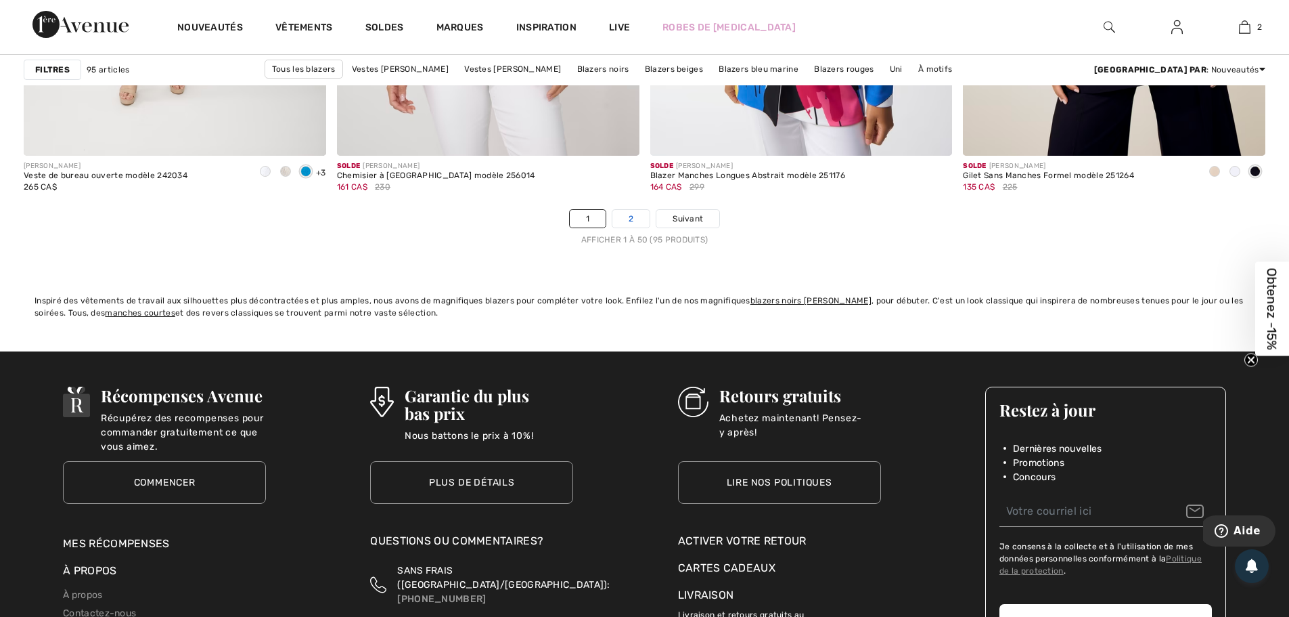
click at [624, 219] on link "2" at bounding box center [631, 219] width 37 height 18
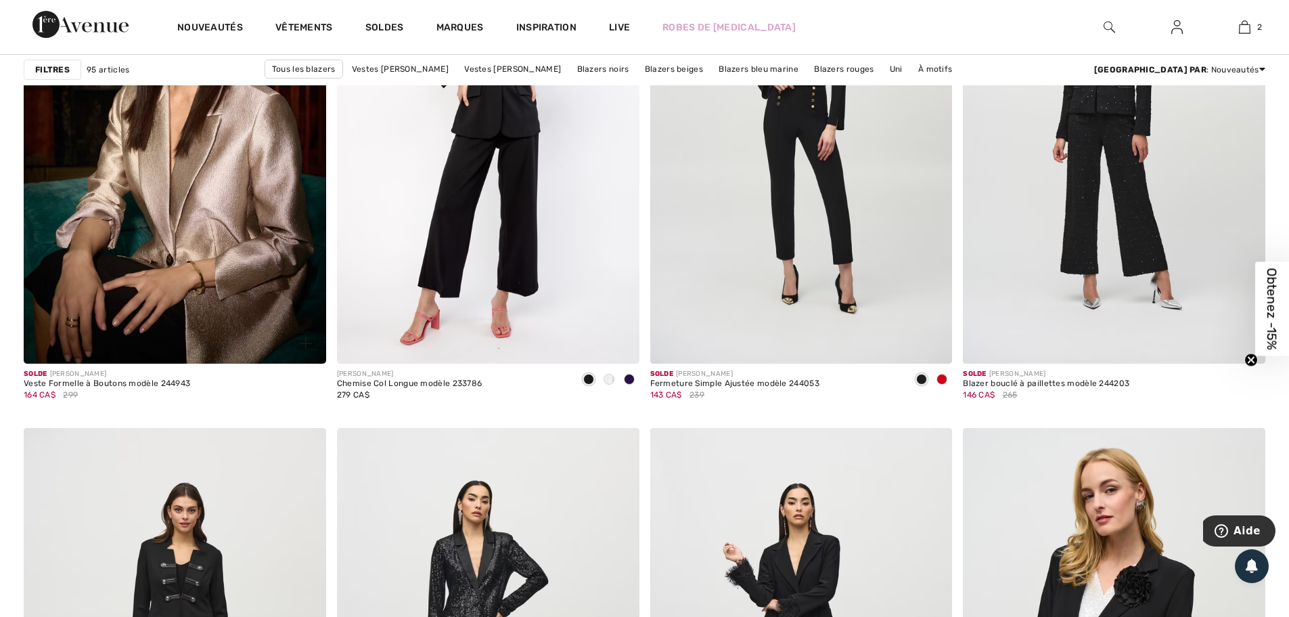
scroll to position [1218, 0]
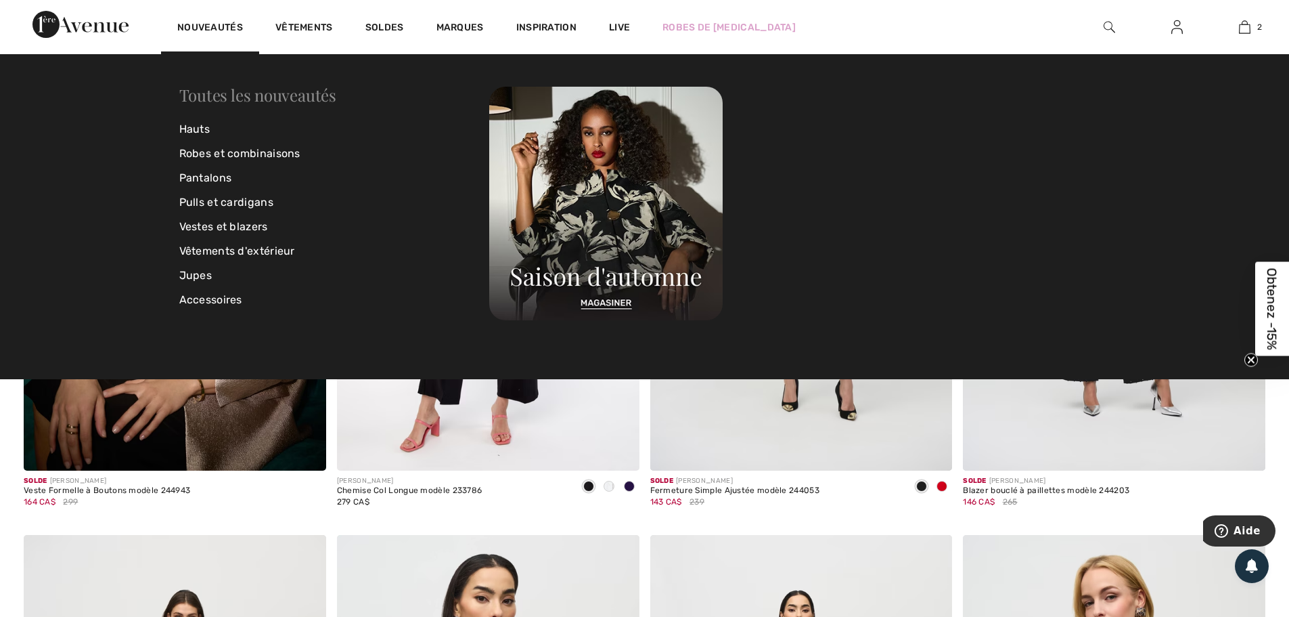
click at [209, 87] on link "Toutes les nouveautés" at bounding box center [257, 95] width 157 height 22
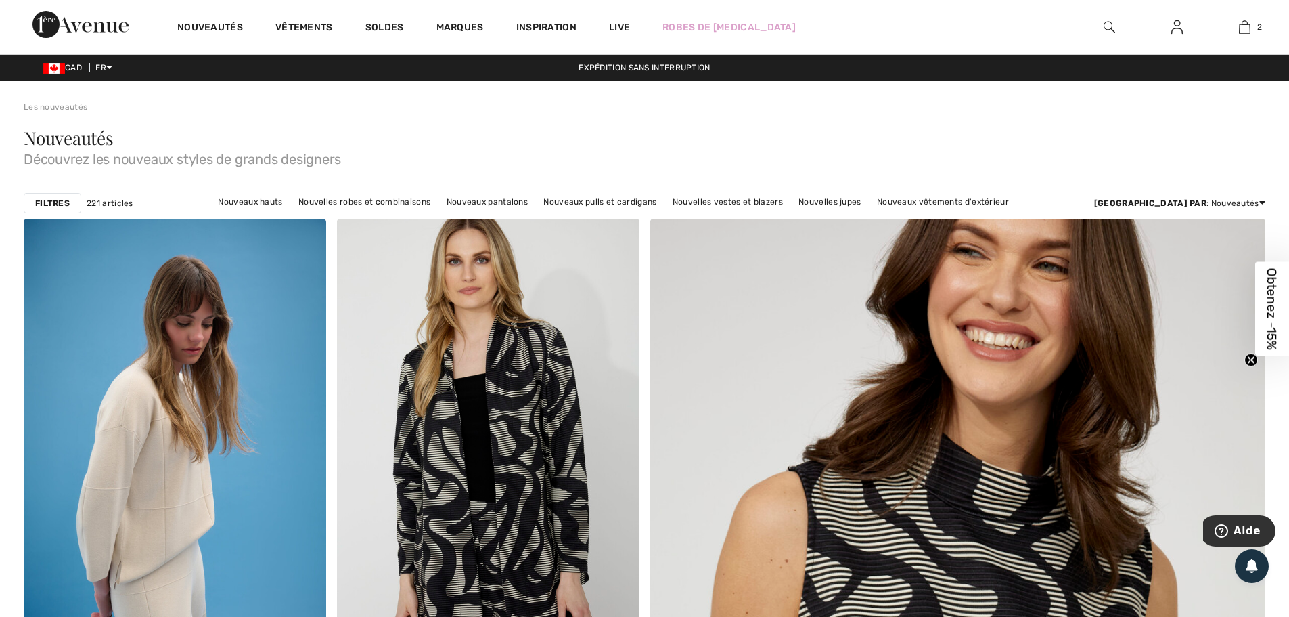
click at [1107, 24] on img at bounding box center [1110, 27] width 12 height 16
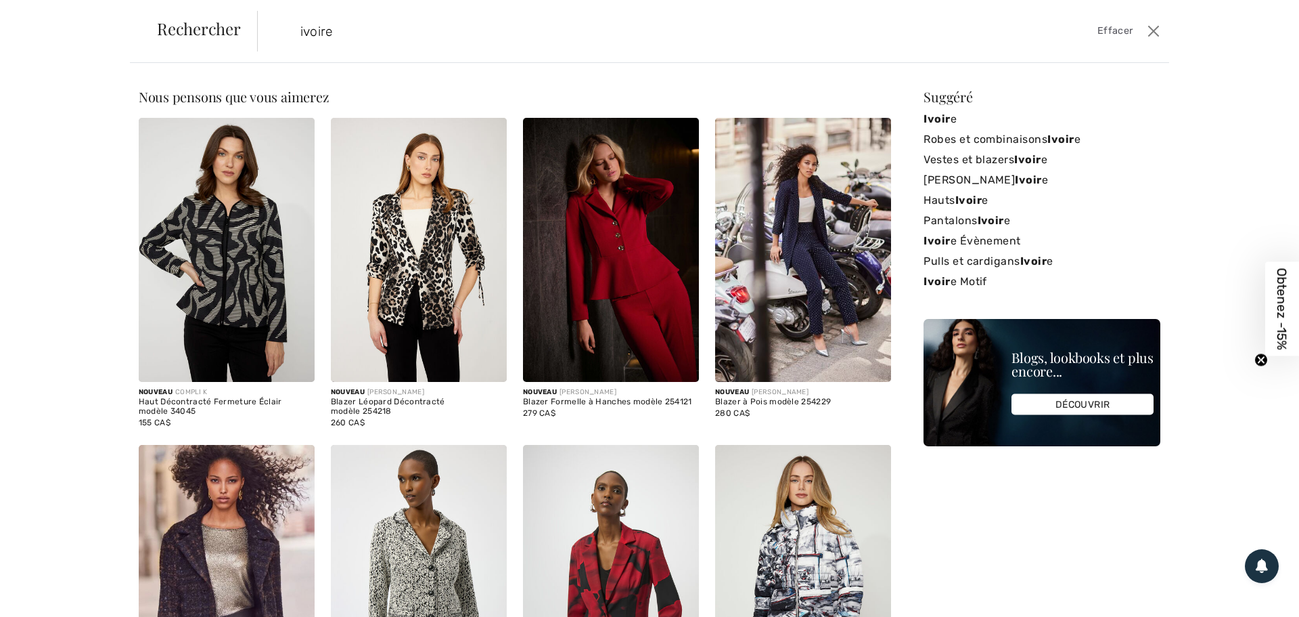
type input "ivoire"
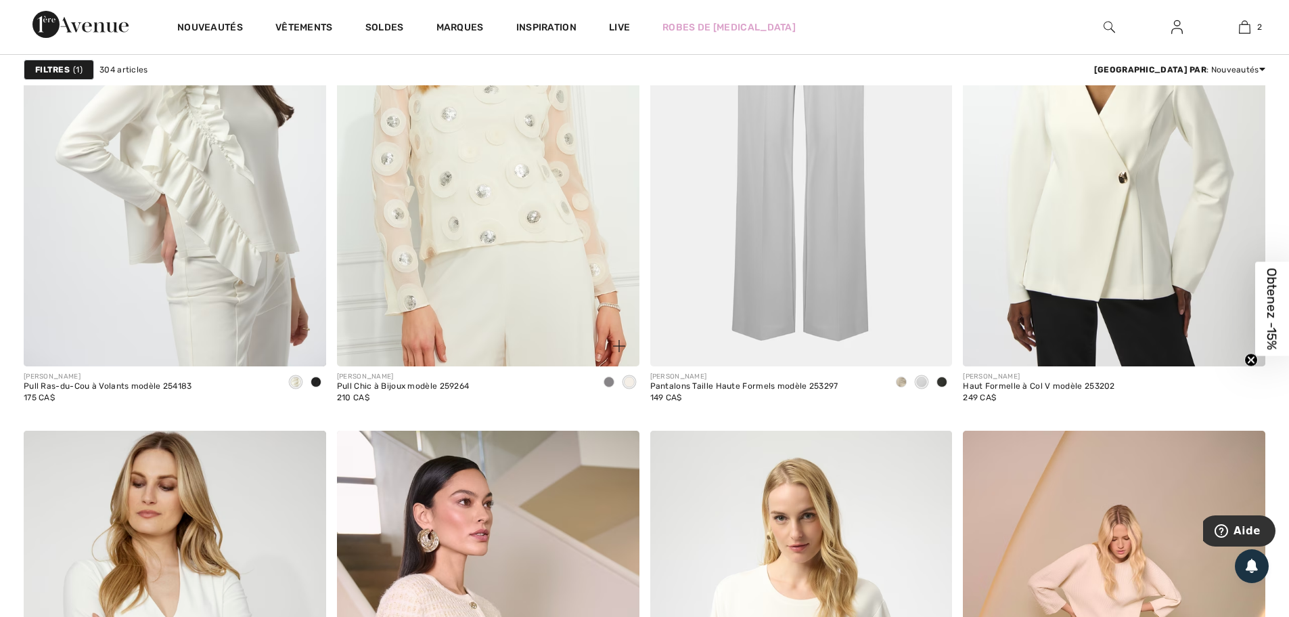
scroll to position [5347, 0]
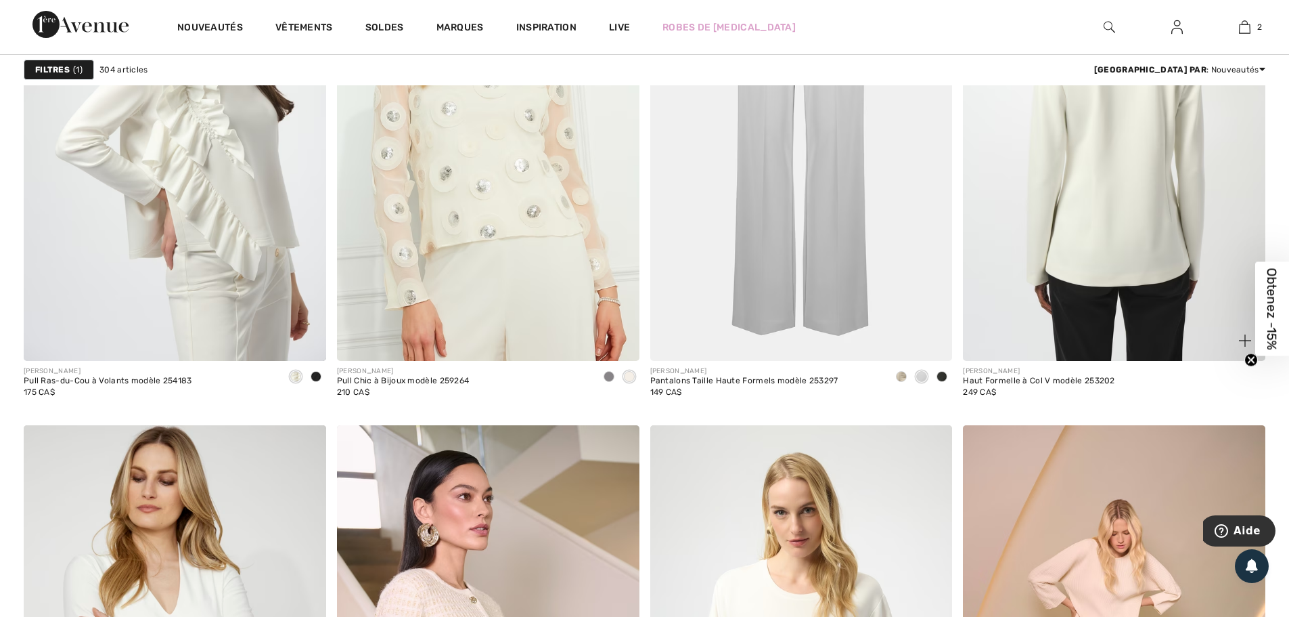
click at [1136, 179] on img at bounding box center [1114, 133] width 303 height 453
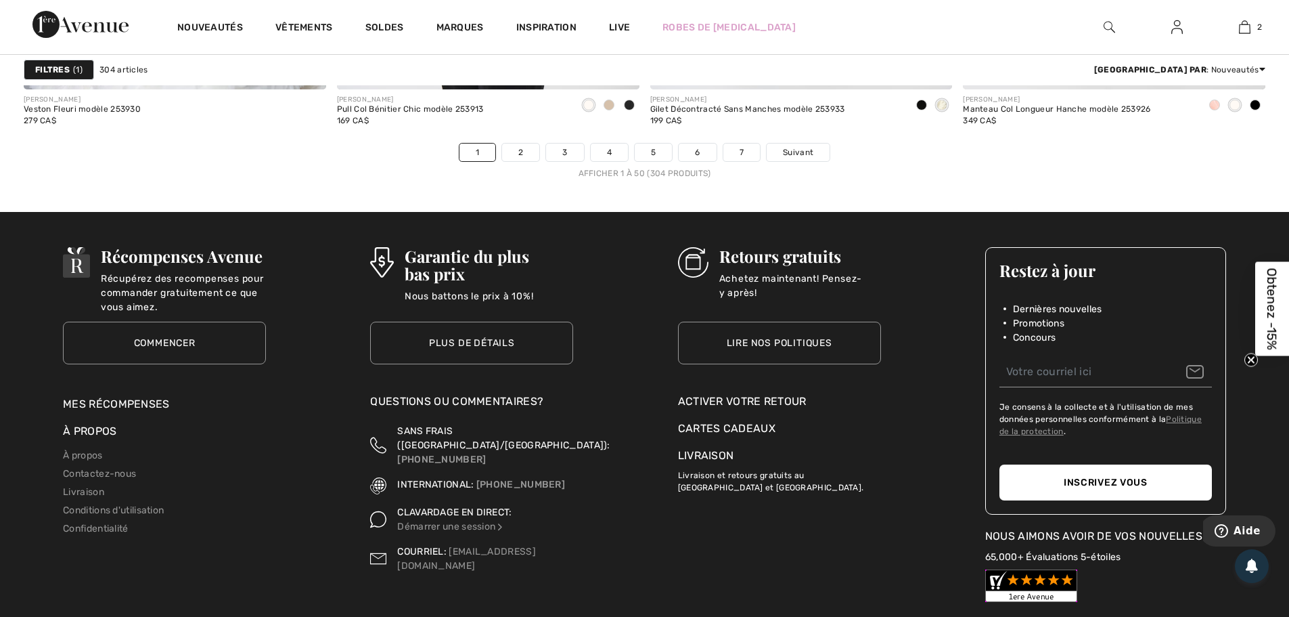
scroll to position [7919, 0]
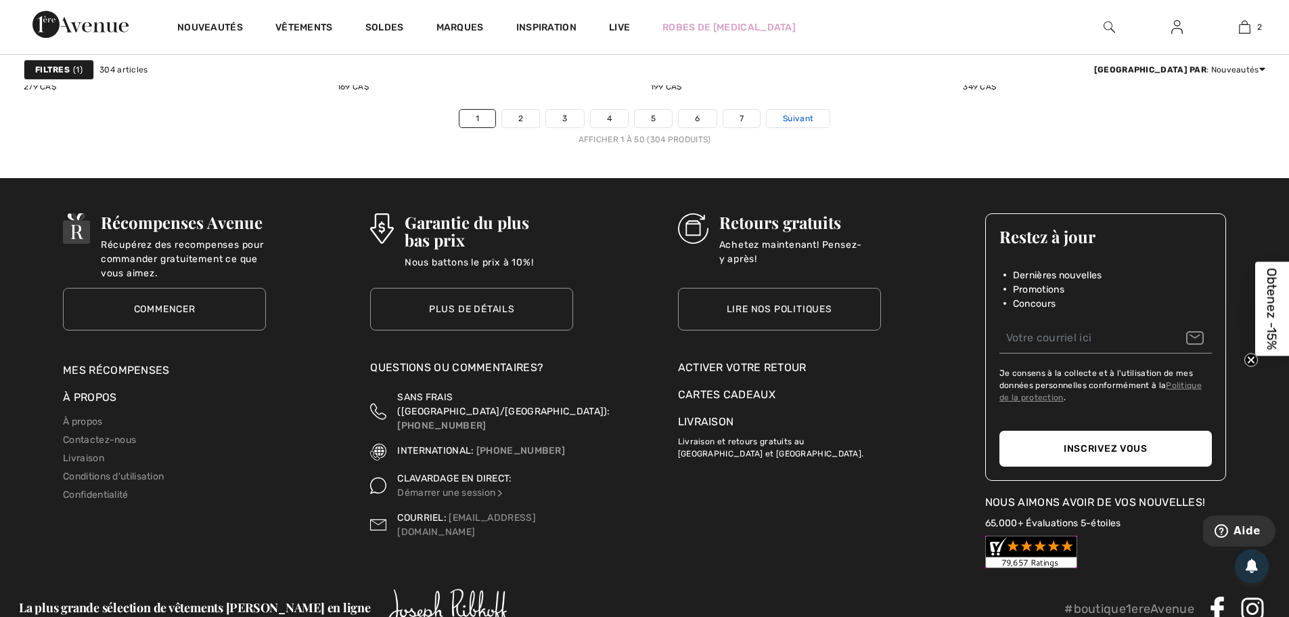
click at [800, 117] on span "Suivant" at bounding box center [798, 118] width 30 height 12
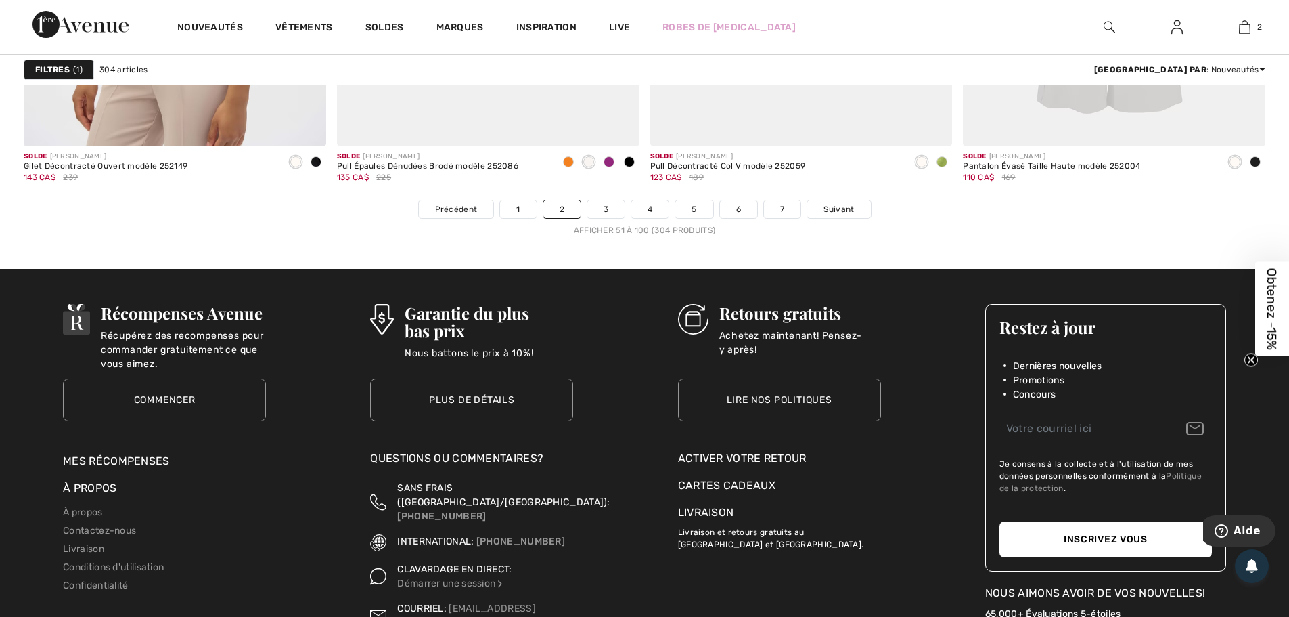
scroll to position [7783, 0]
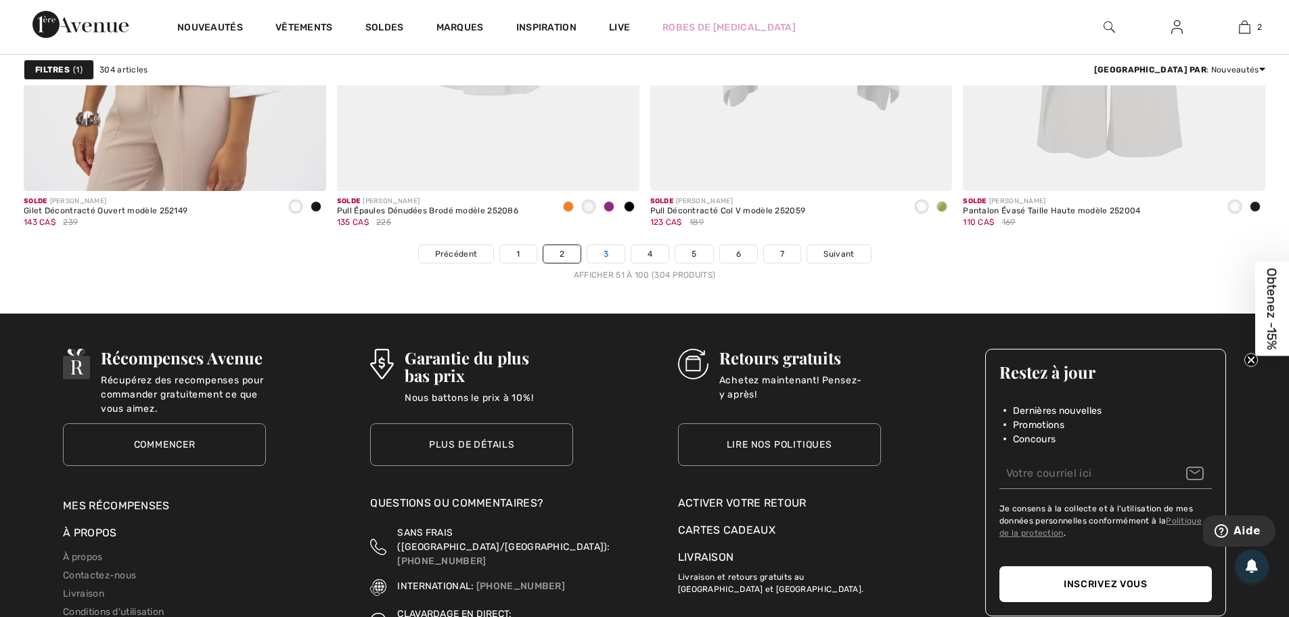
click at [612, 252] on link "3" at bounding box center [605, 254] width 37 height 18
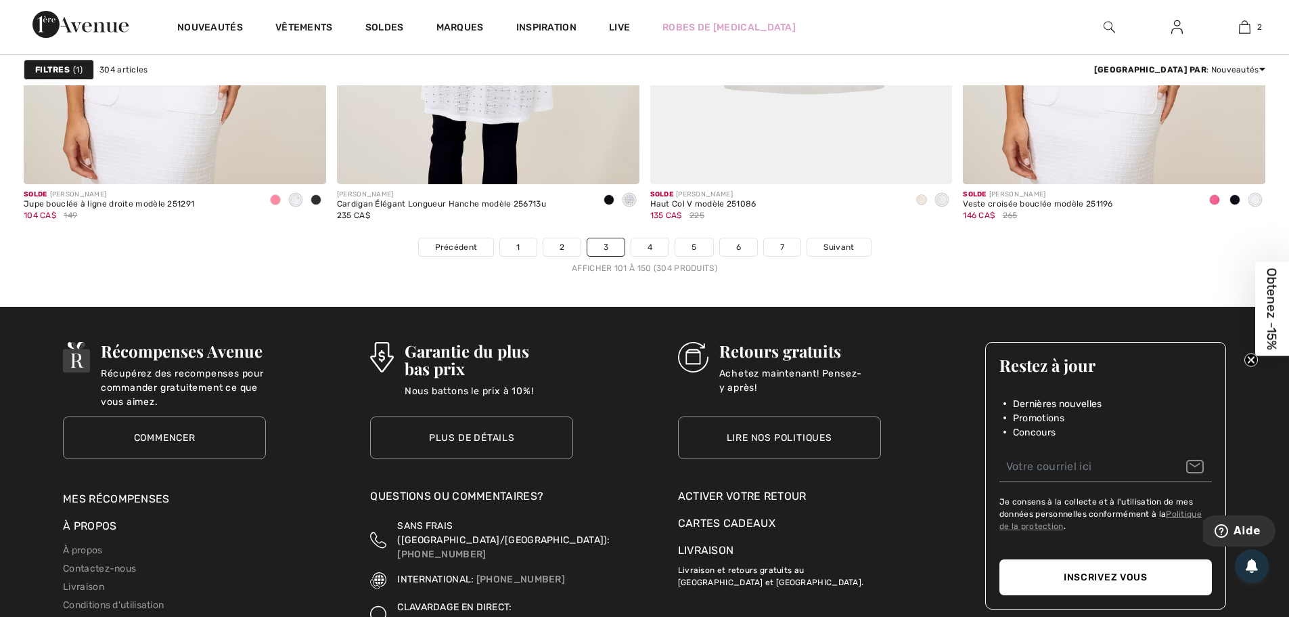
scroll to position [7783, 0]
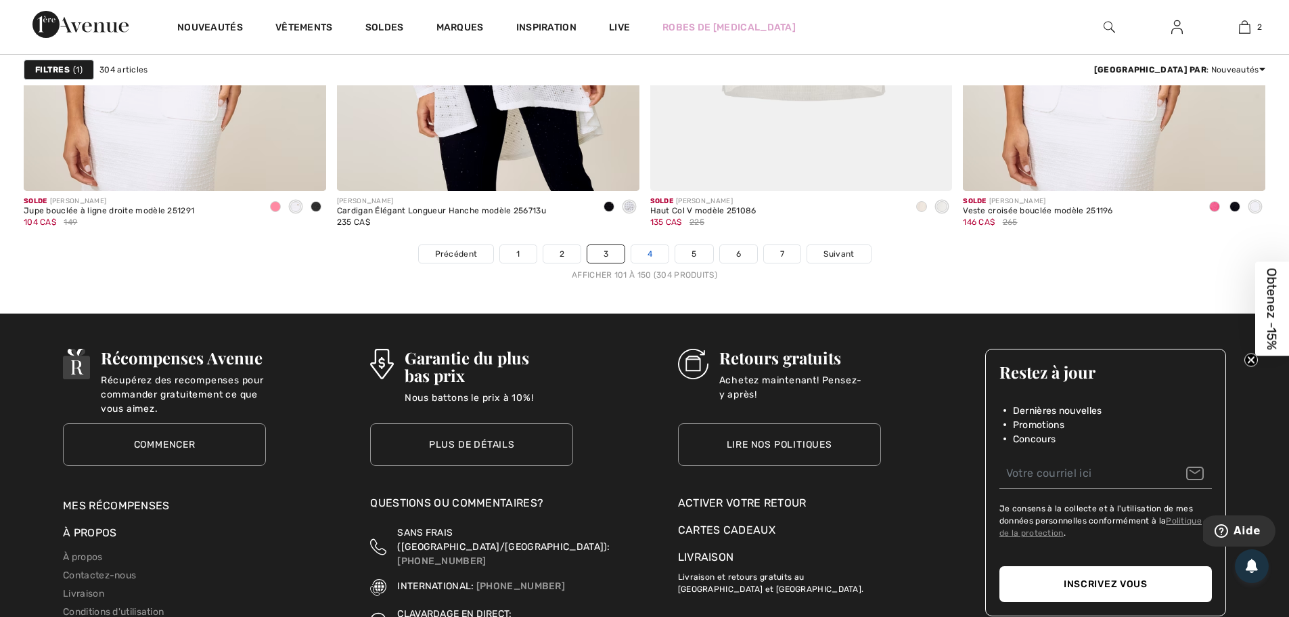
click at [650, 249] on link "4" at bounding box center [649, 254] width 37 height 18
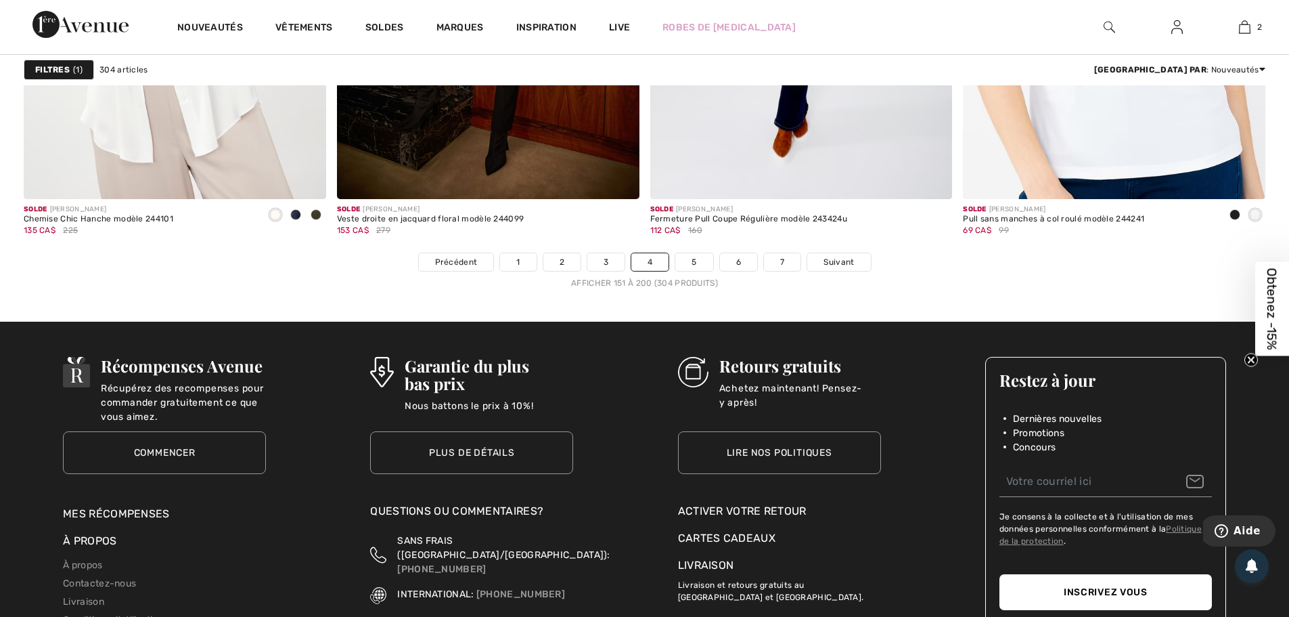
scroll to position [7783, 0]
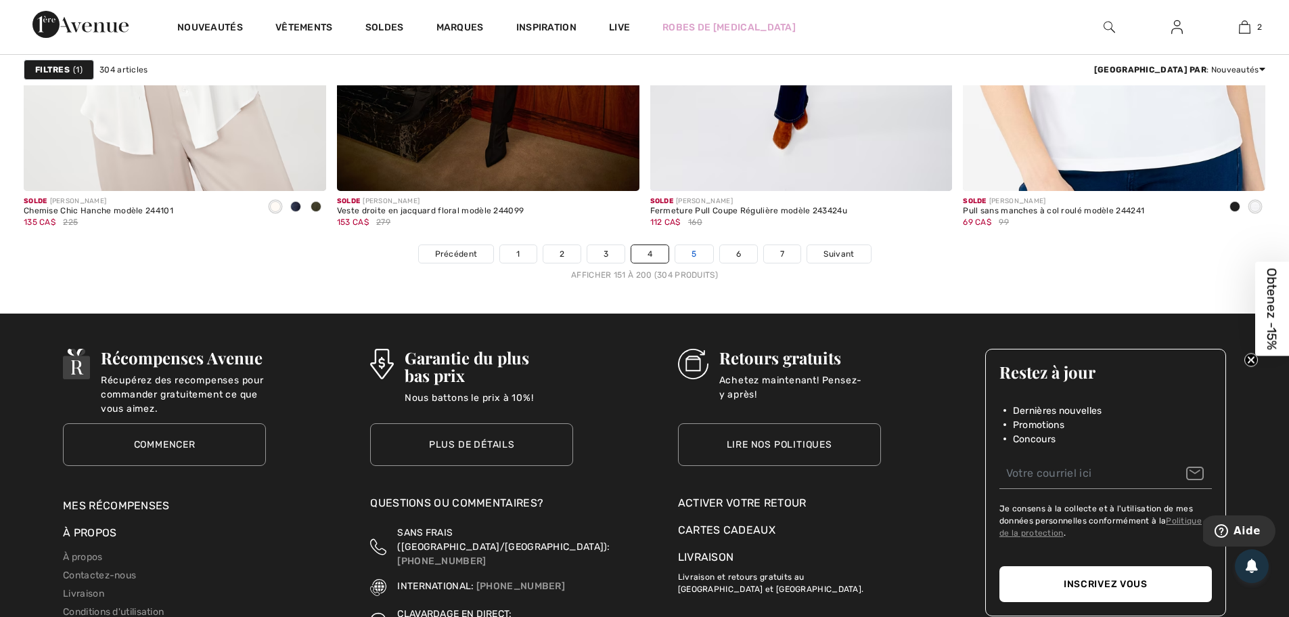
click at [689, 251] on link "5" at bounding box center [693, 254] width 37 height 18
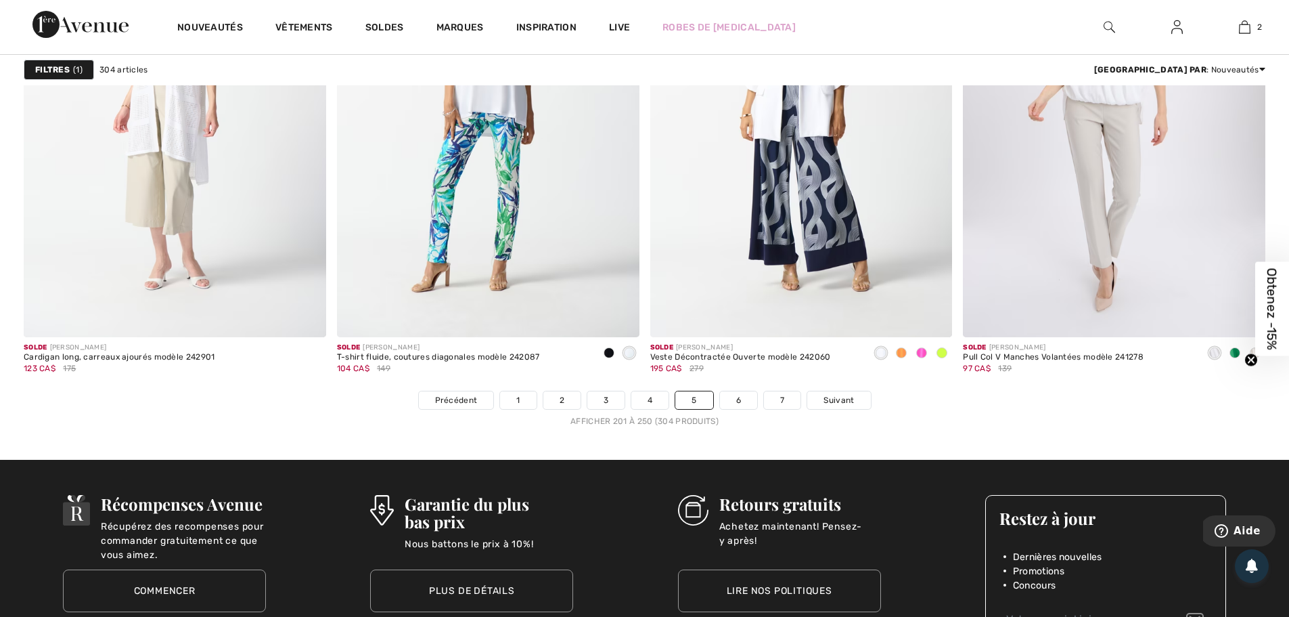
scroll to position [7716, 0]
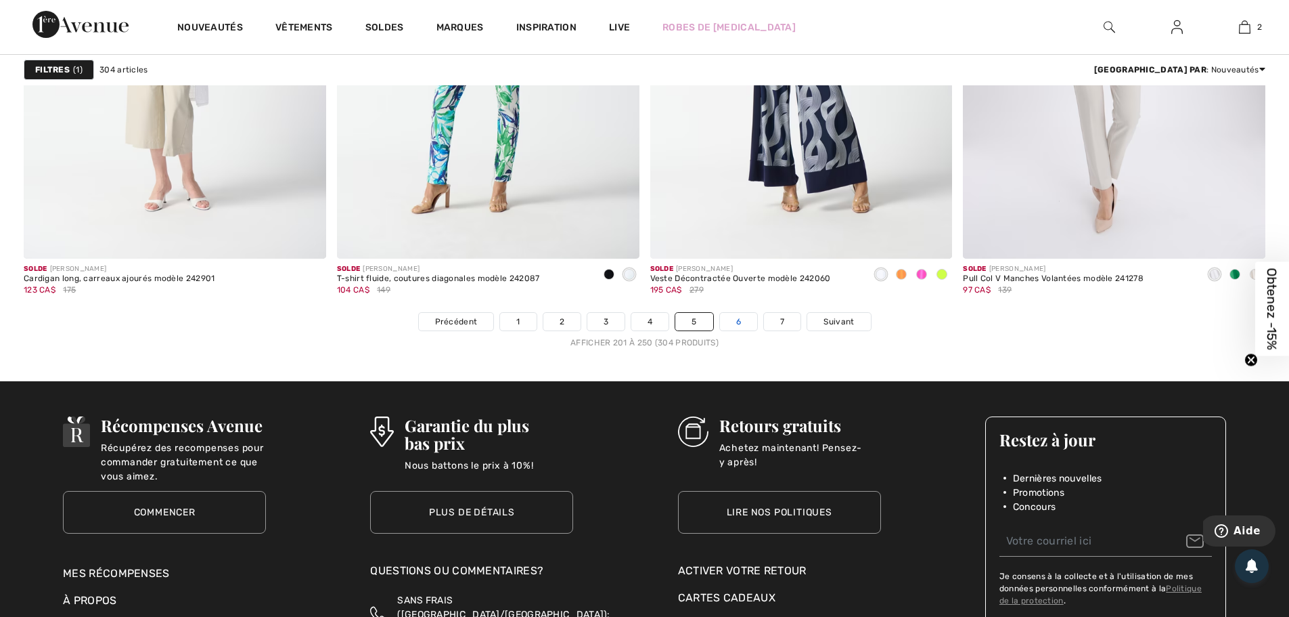
click at [735, 315] on link "6" at bounding box center [738, 322] width 37 height 18
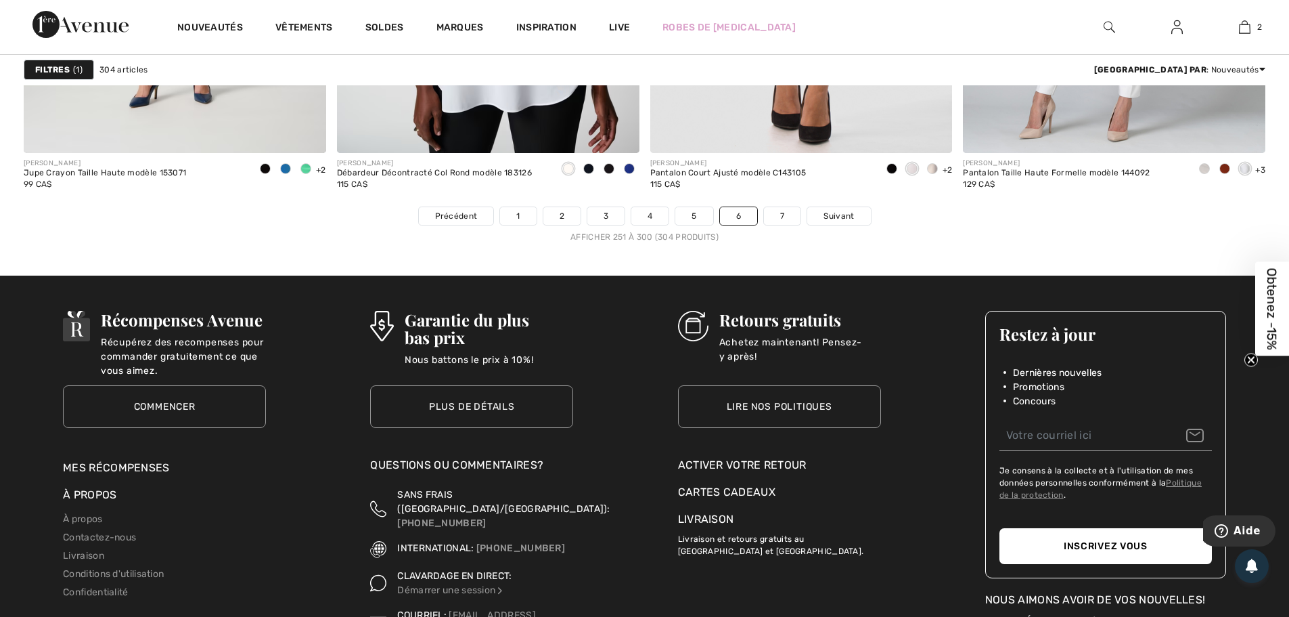
scroll to position [7851, 0]
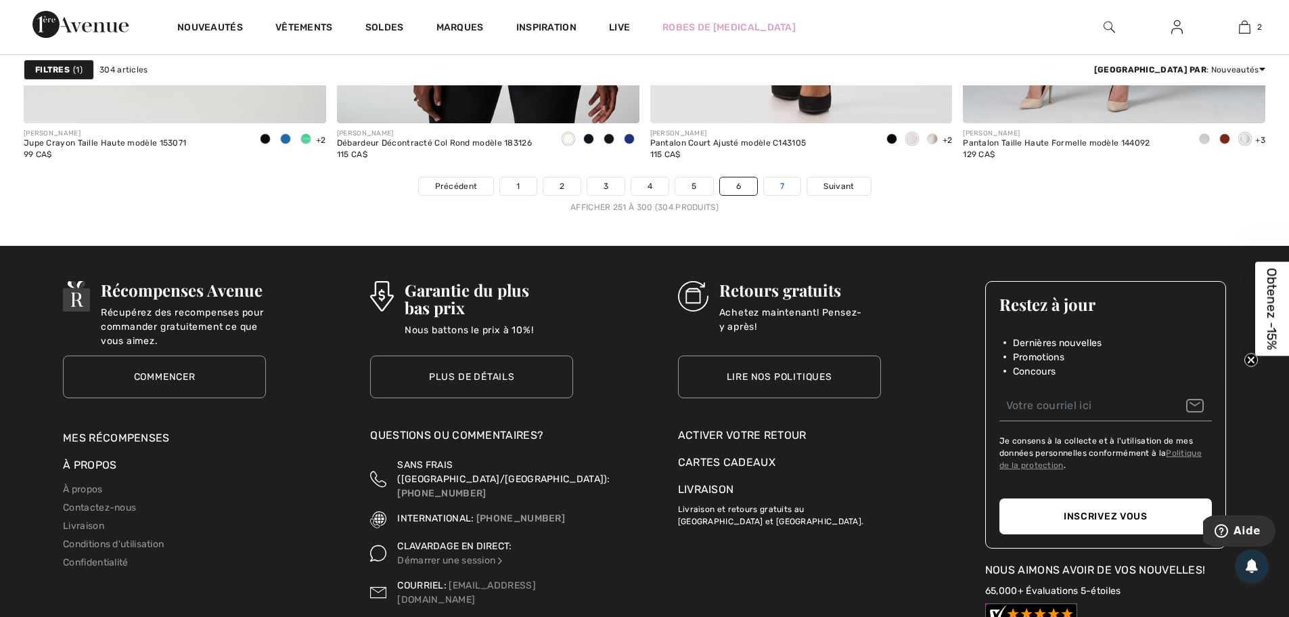
click at [779, 181] on link "7" at bounding box center [782, 186] width 37 height 18
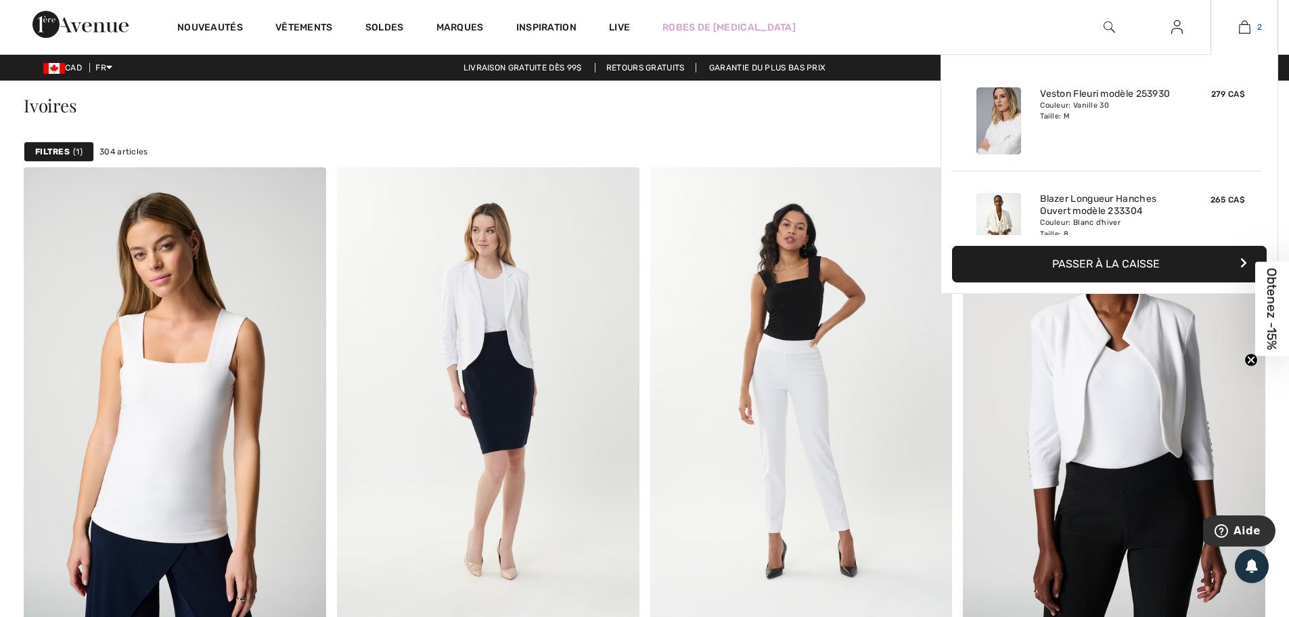
click at [1241, 24] on img at bounding box center [1245, 27] width 12 height 16
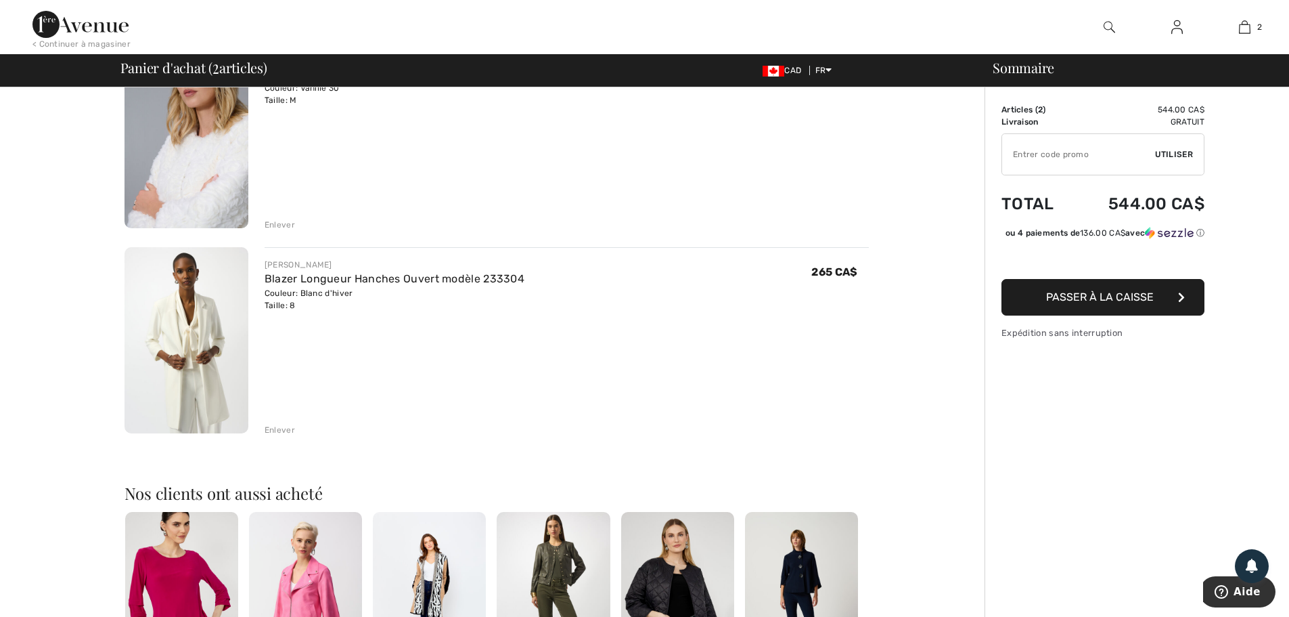
scroll to position [203, 0]
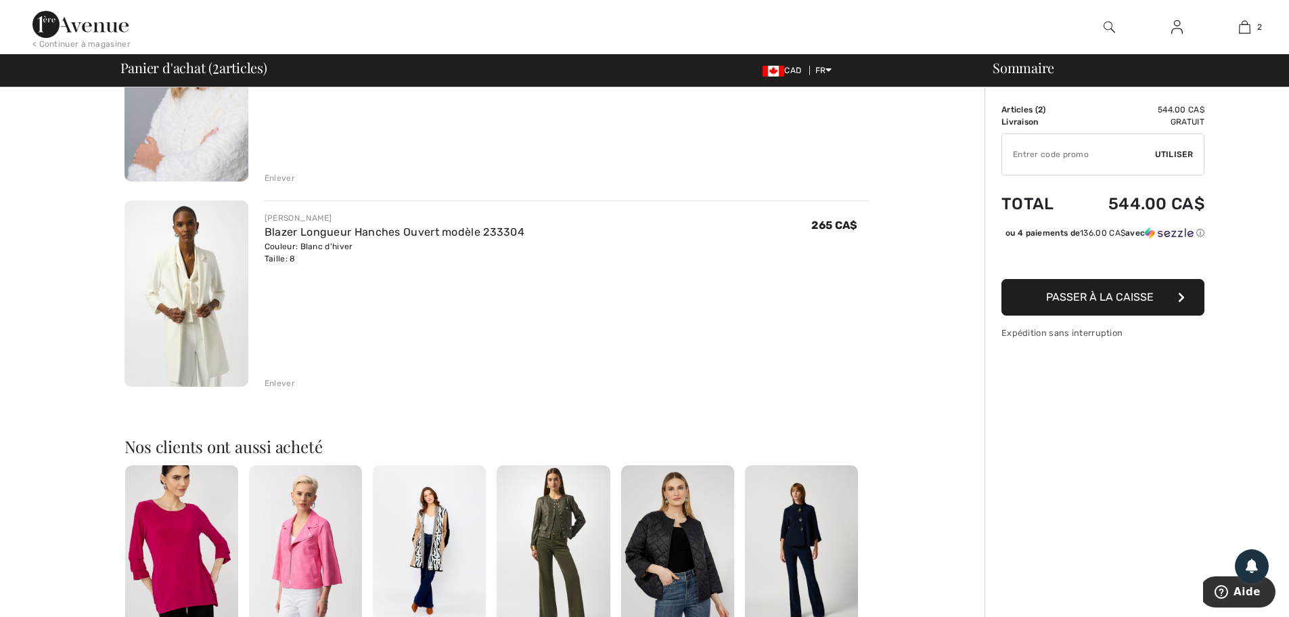
click at [281, 240] on div "Couleur: Blanc d'hiver Taille: 8" at bounding box center [395, 252] width 260 height 24
click at [207, 253] on img at bounding box center [187, 293] width 124 height 186
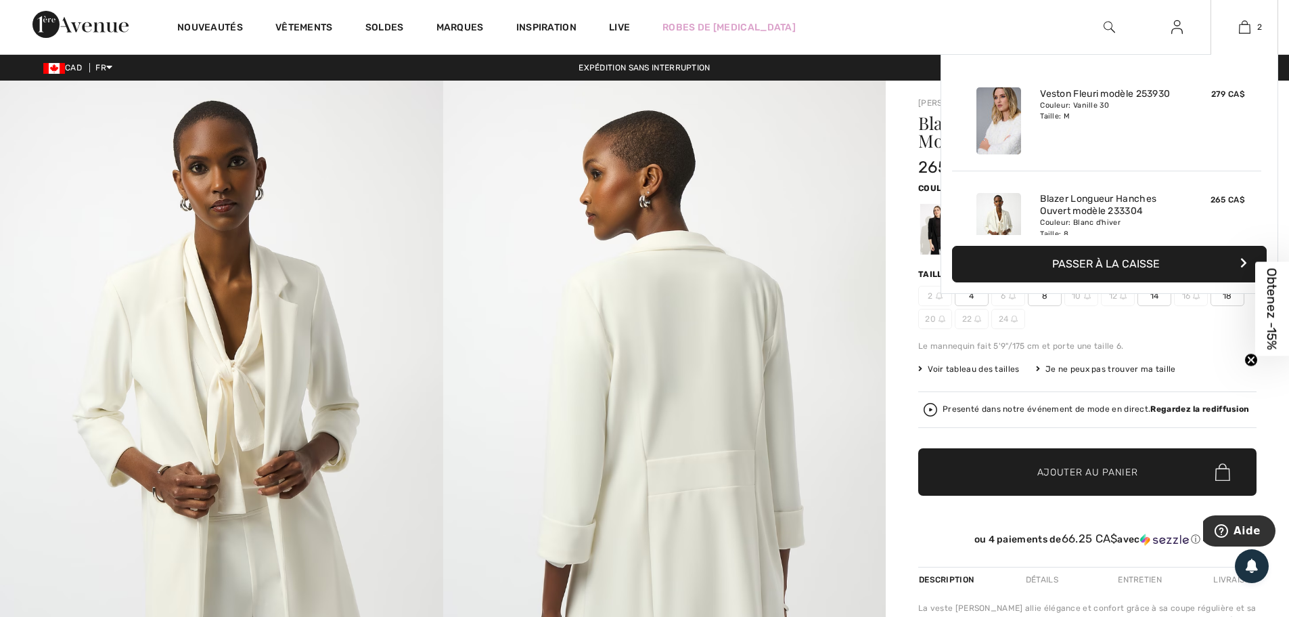
click at [1031, 118] on div at bounding box center [999, 121] width 72 height 78
click at [1000, 112] on img at bounding box center [999, 120] width 45 height 67
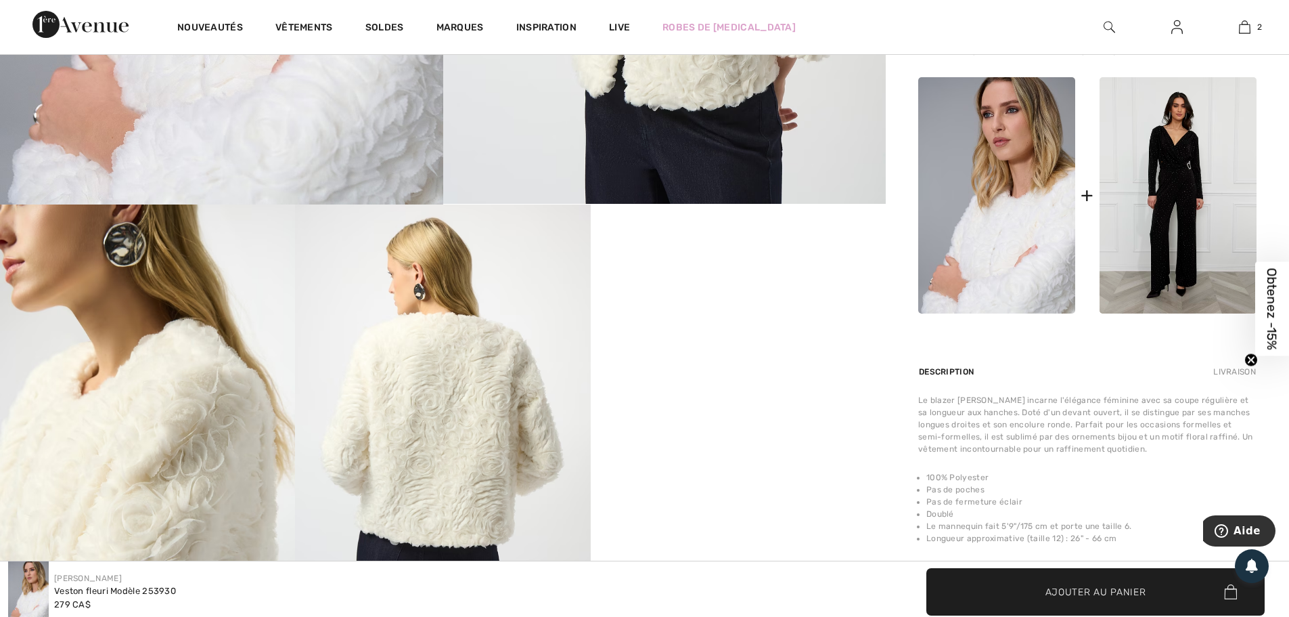
scroll to position [541, 0]
